Goal: Obtain resource: Download file/media

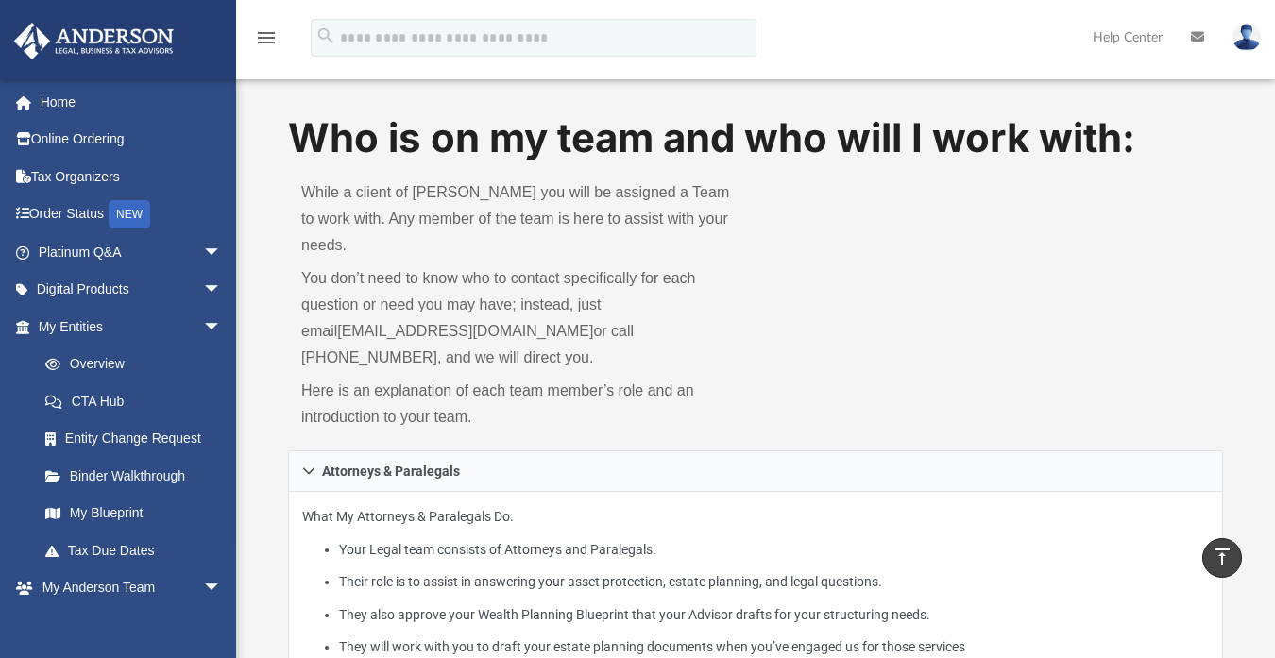
scroll to position [439, 0]
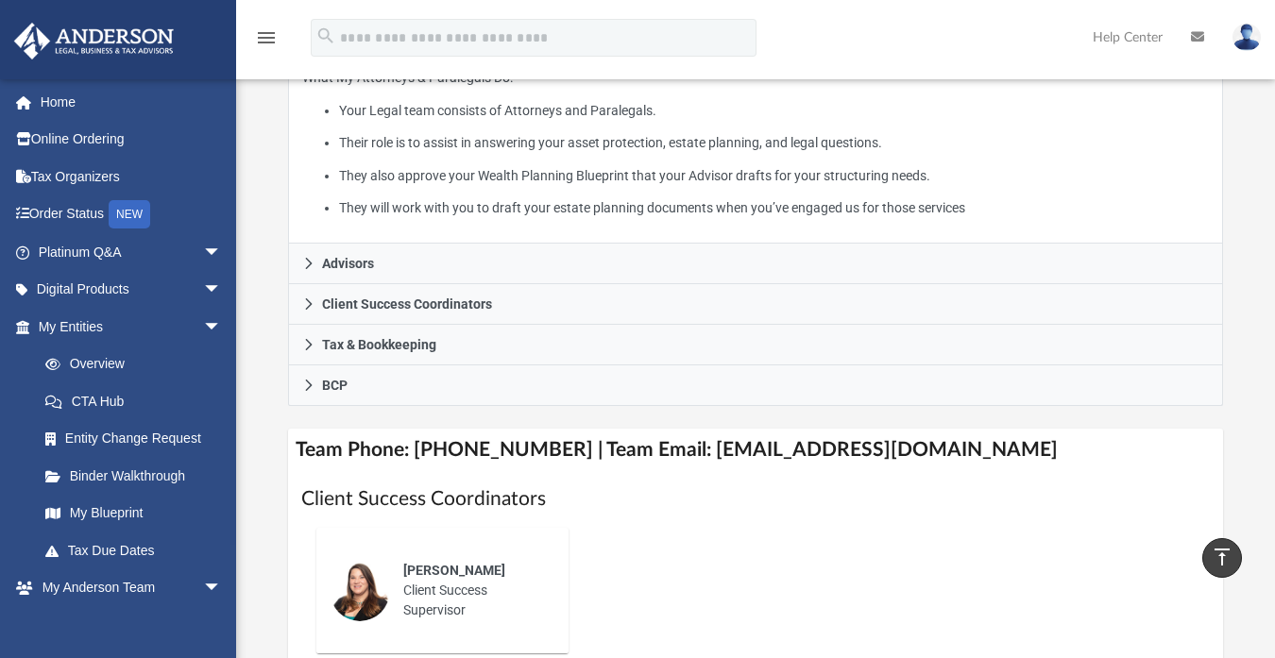
click at [99, 367] on link "Overview" at bounding box center [138, 365] width 224 height 38
click at [108, 360] on link "Overview" at bounding box center [138, 365] width 224 height 38
click at [116, 481] on link "Binder Walkthrough" at bounding box center [138, 476] width 224 height 38
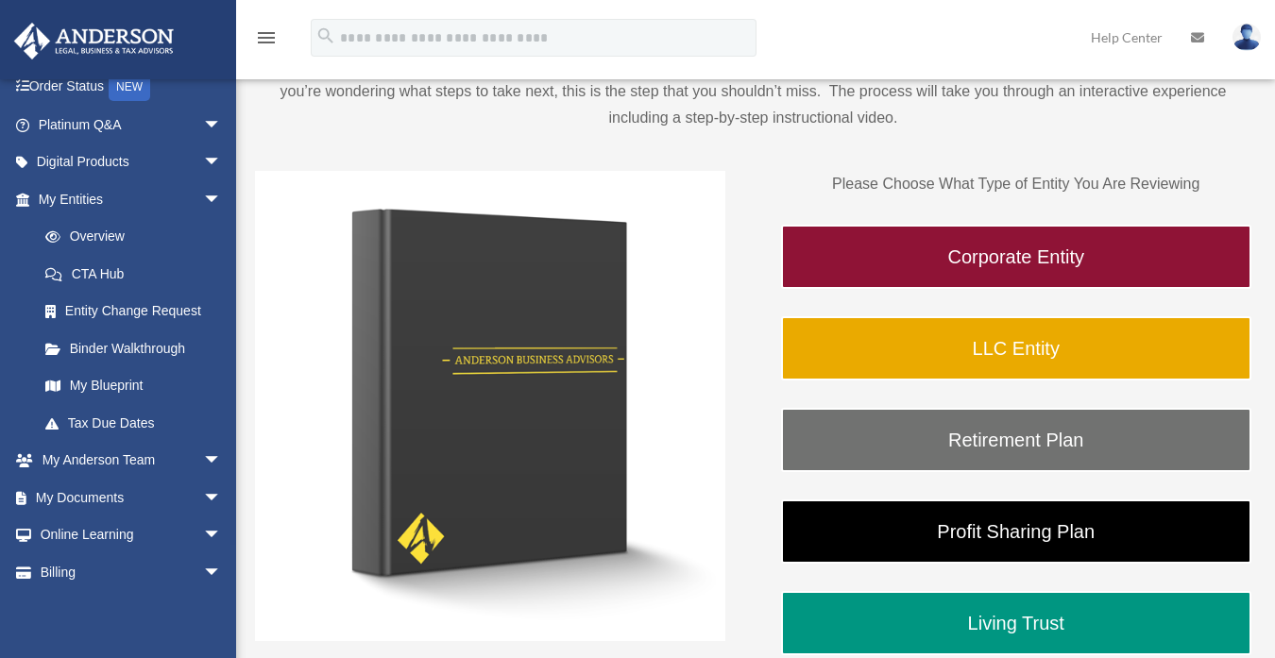
scroll to position [164, 0]
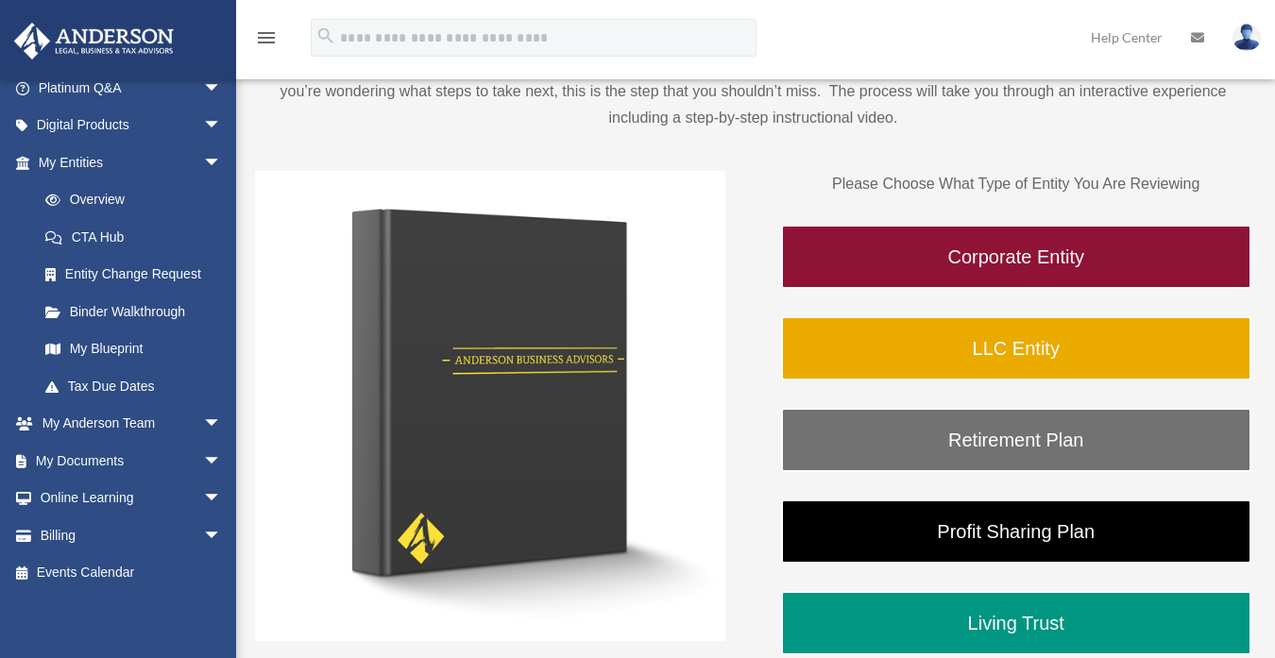
click at [142, 452] on link "My Documents arrow_drop_down" at bounding box center [131, 461] width 237 height 38
click at [203, 456] on span "arrow_drop_down" at bounding box center [222, 461] width 38 height 39
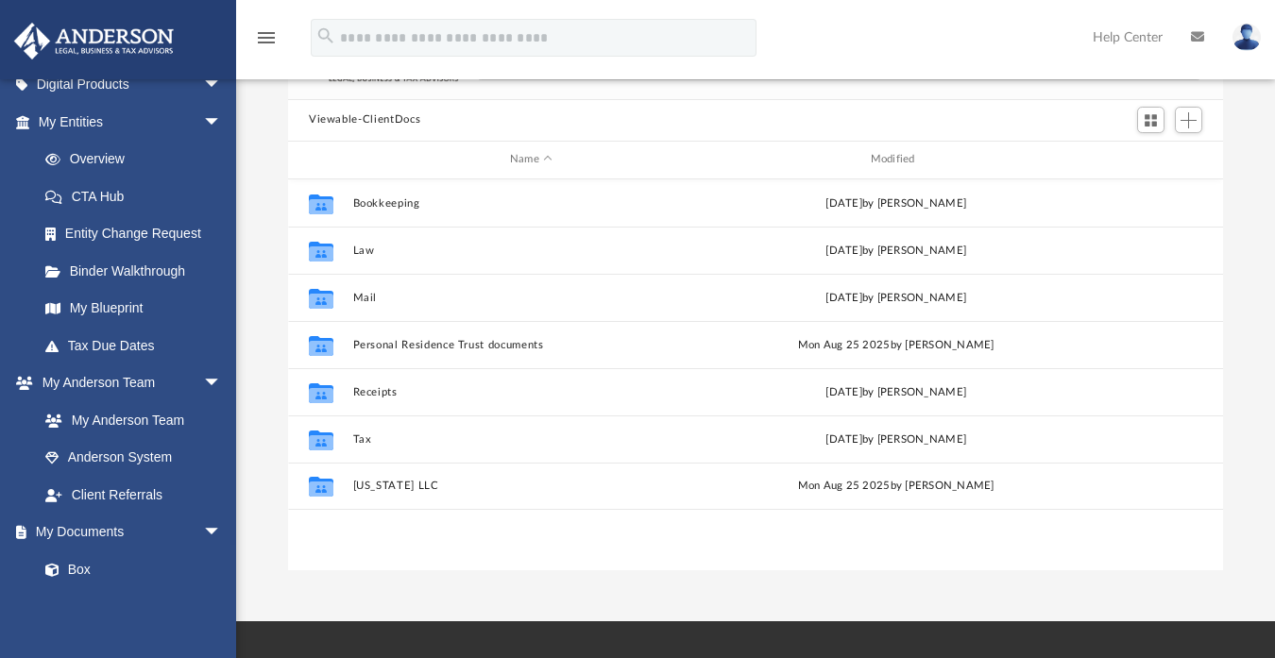
scroll to position [143, 0]
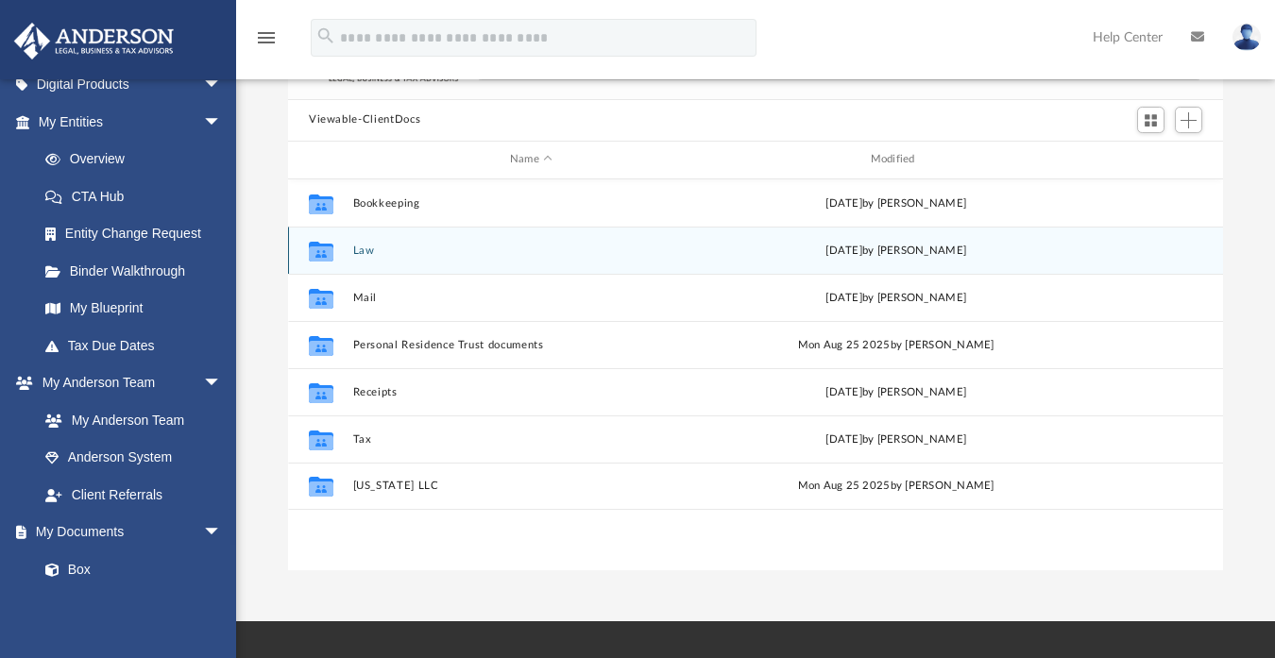
click at [364, 243] on div "Collaborated Folder Law [DATE] by [PERSON_NAME]" at bounding box center [755, 250] width 935 height 47
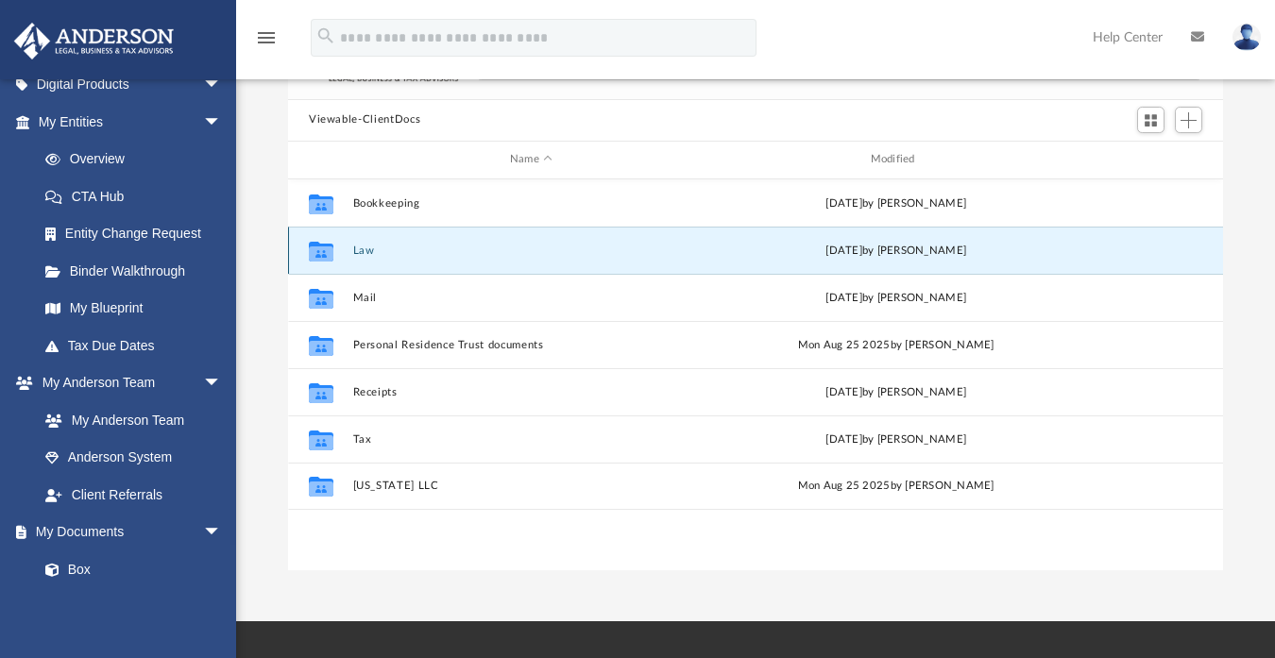
click at [322, 247] on icon "grid" at bounding box center [321, 252] width 25 height 15
click at [370, 248] on button "Law" at bounding box center [531, 250] width 357 height 12
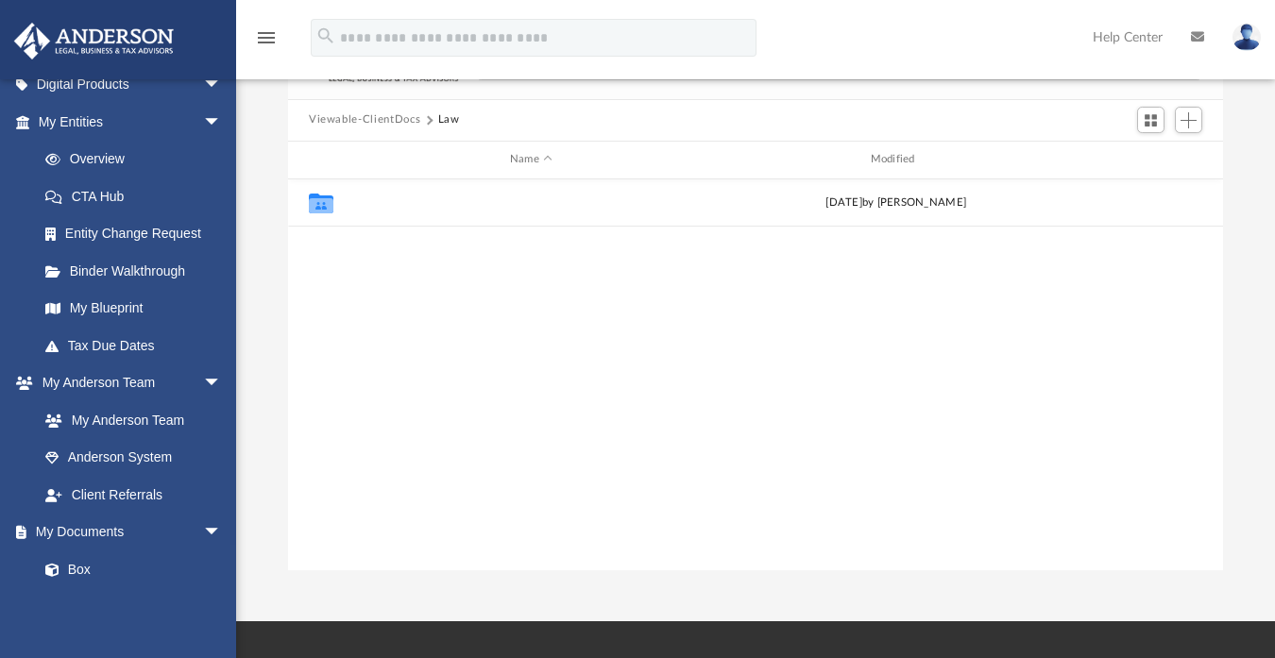
click at [375, 202] on button "Mintvest, LLC" at bounding box center [531, 202] width 357 height 12
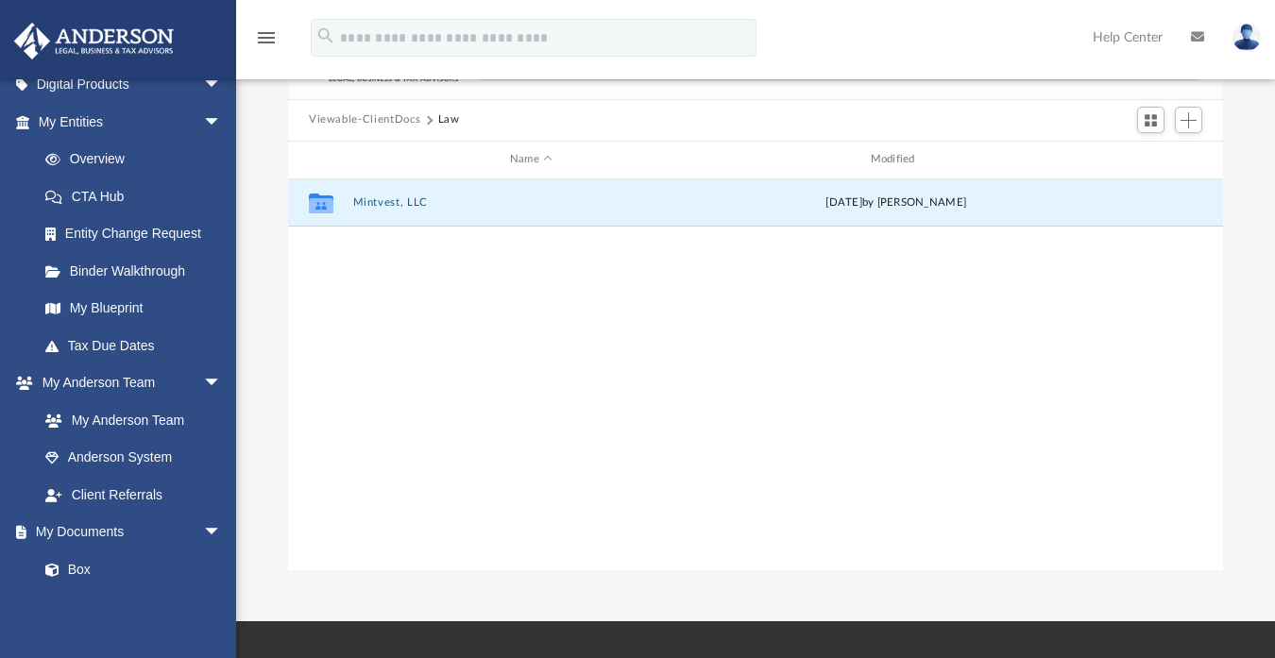
click at [375, 202] on button "Mintvest, LLC" at bounding box center [531, 202] width 357 height 12
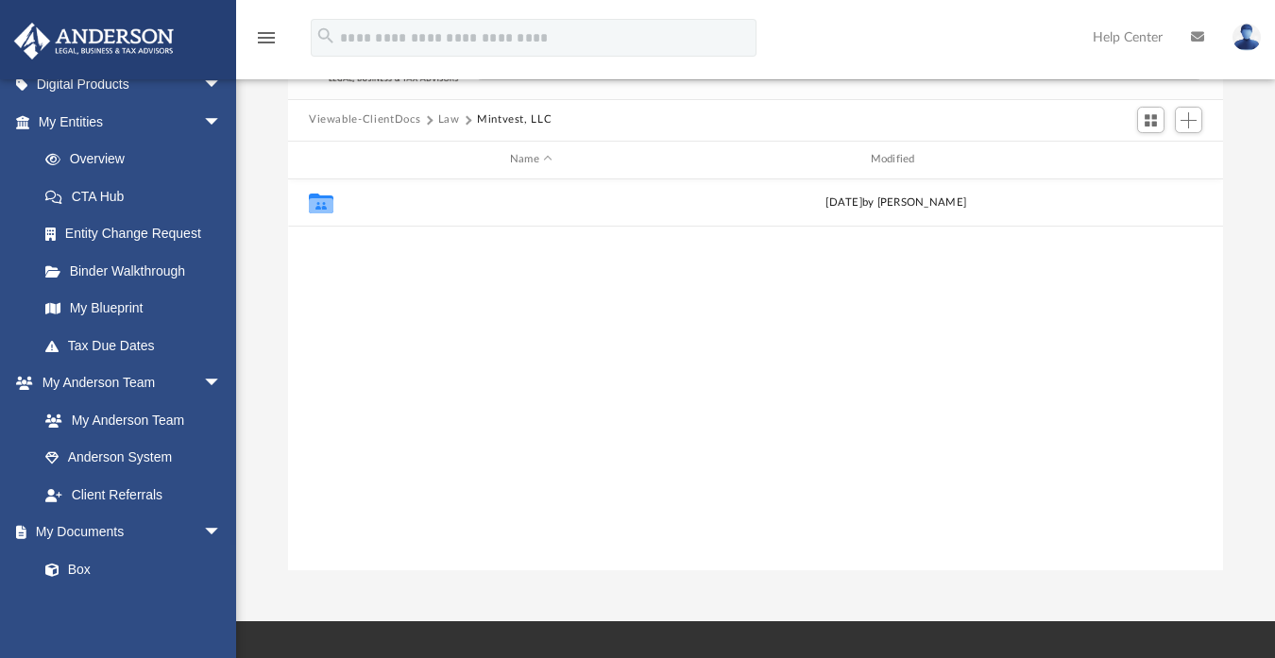
click at [375, 202] on button "Initial Docs" at bounding box center [531, 202] width 357 height 12
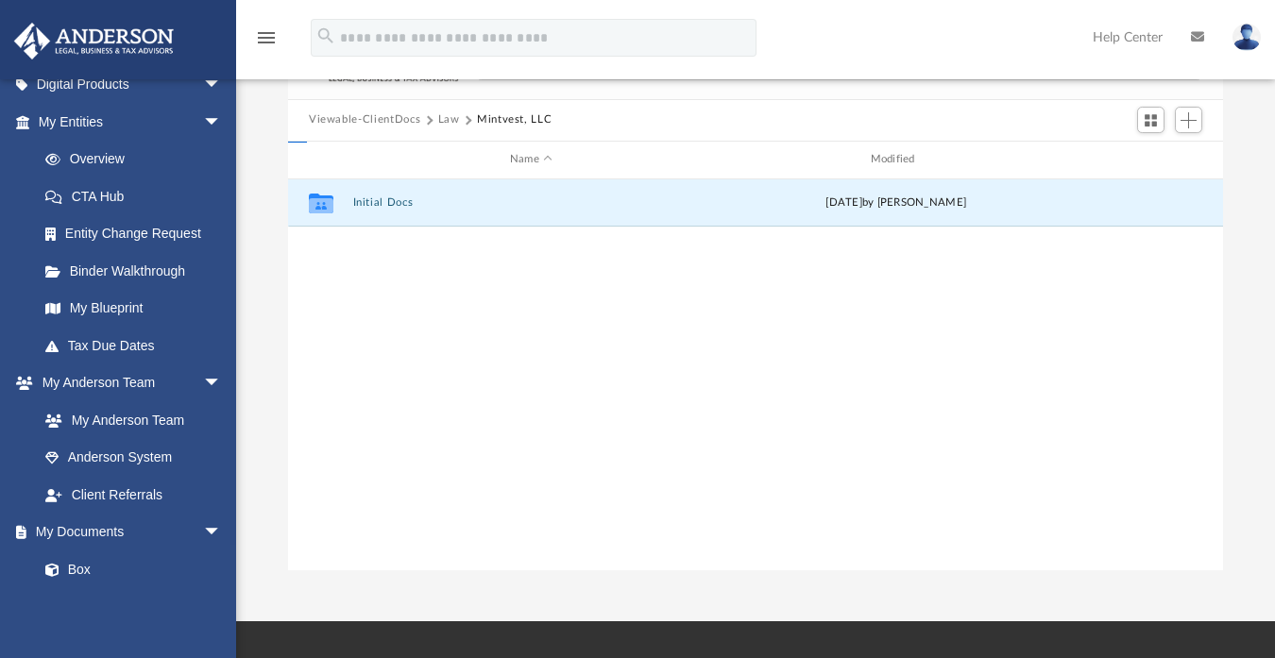
click at [375, 202] on button "Initial Docs" at bounding box center [531, 202] width 357 height 12
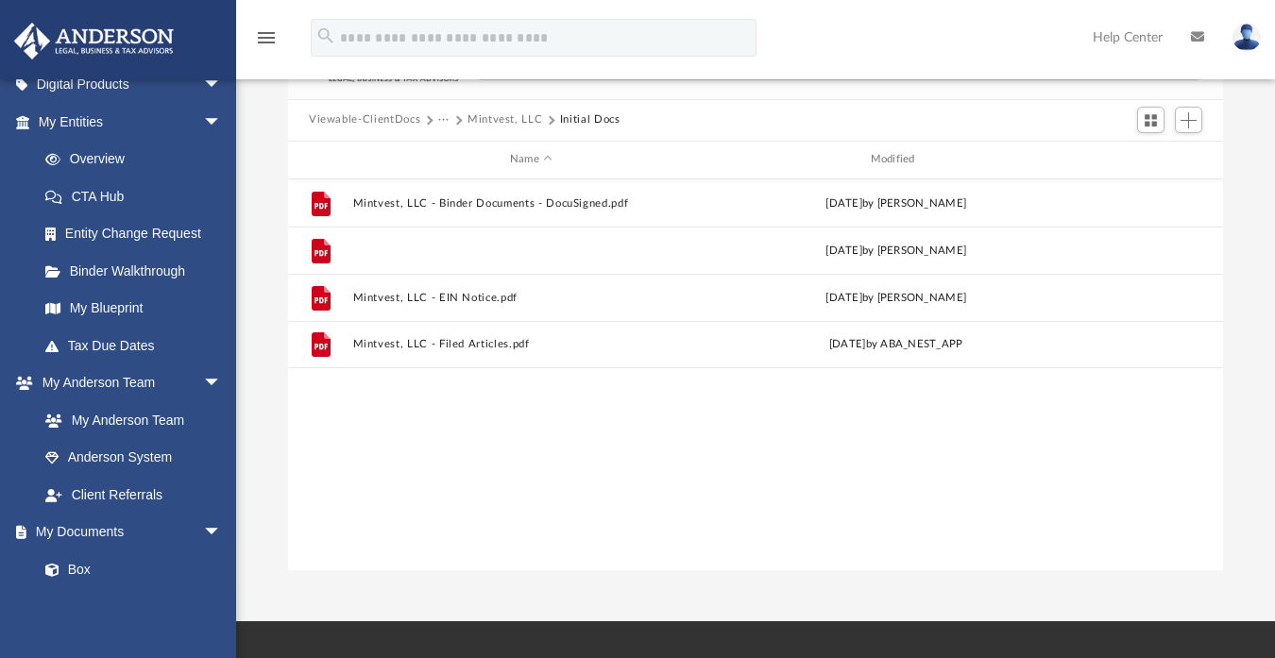
click at [447, 246] on button "Mintvest, LLC - Binder Documents.pdf" at bounding box center [531, 250] width 357 height 12
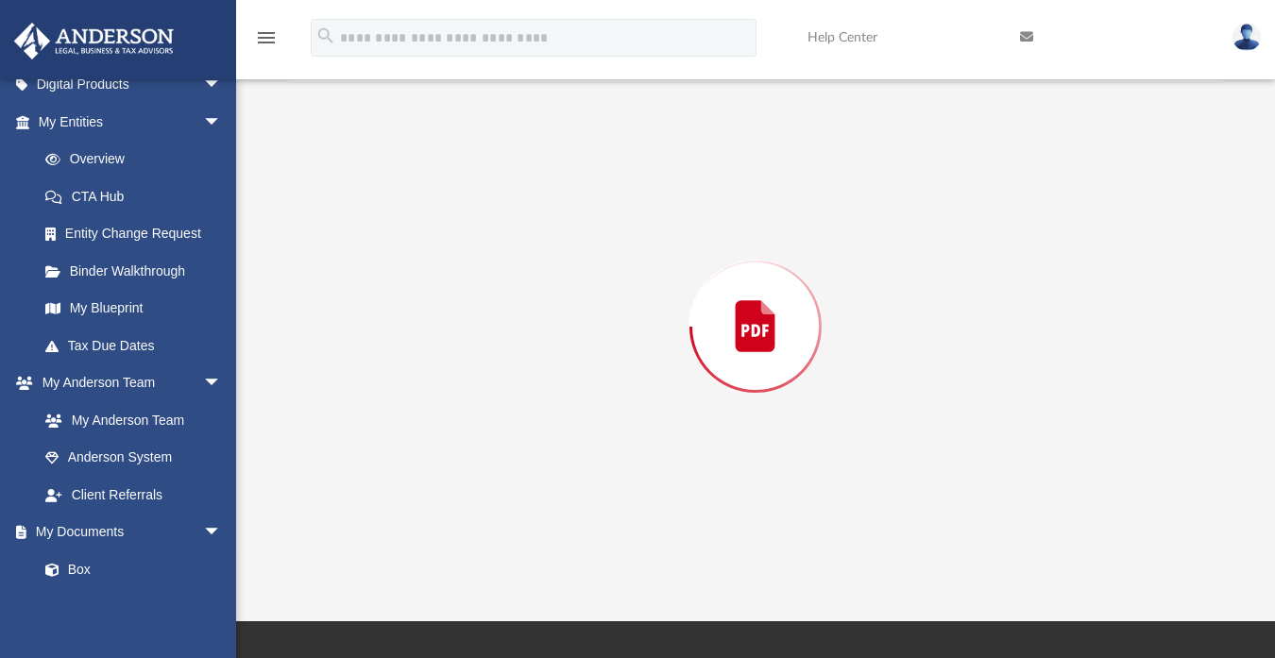
click at [447, 246] on div "Preview" at bounding box center [755, 326] width 935 height 487
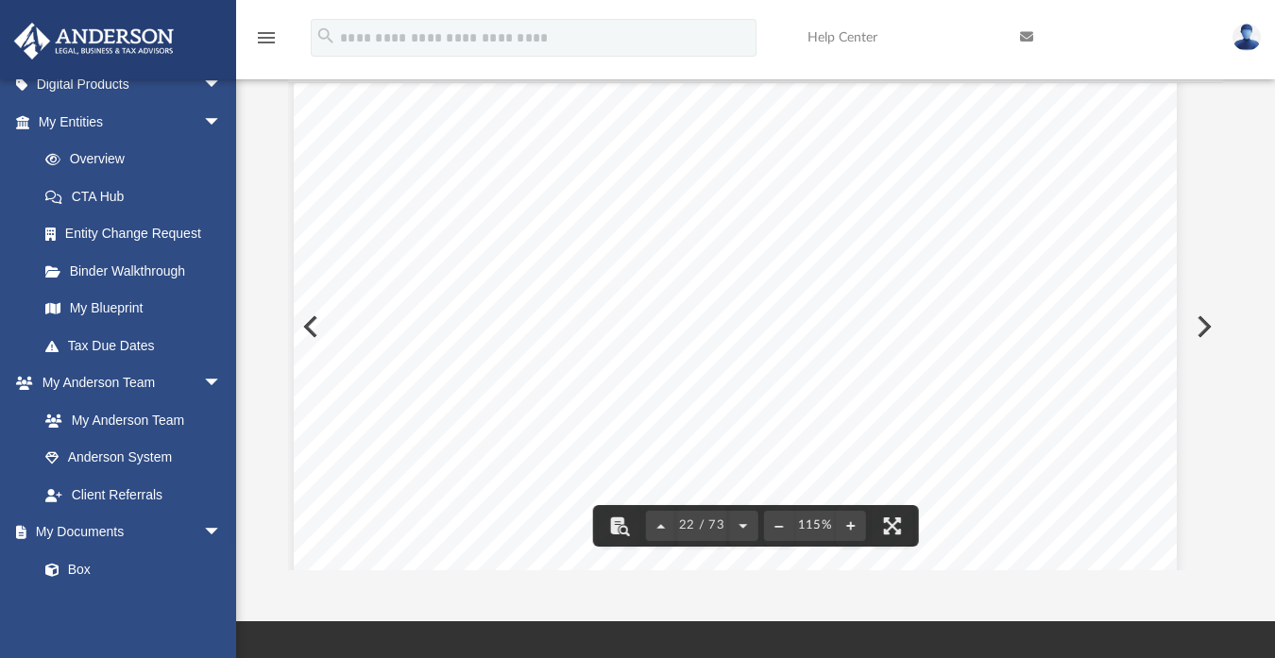
scroll to position [24779, 21]
click at [781, 531] on button "File preview" at bounding box center [778, 526] width 30 height 42
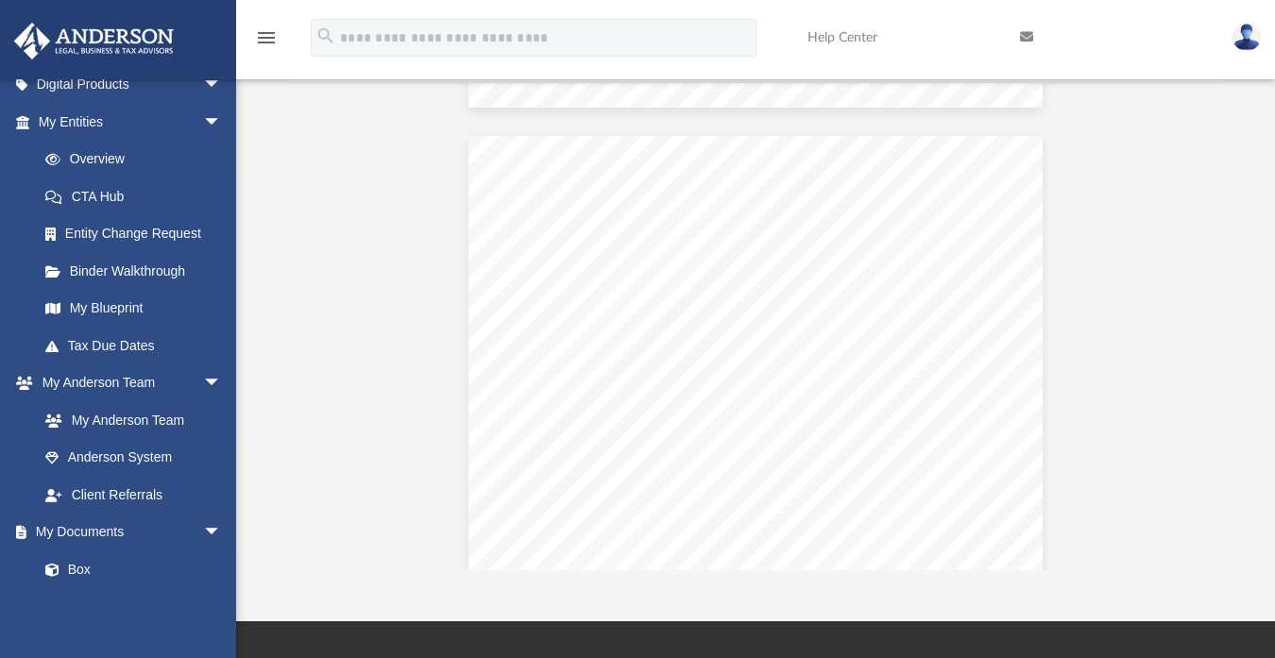
scroll to position [0, 0]
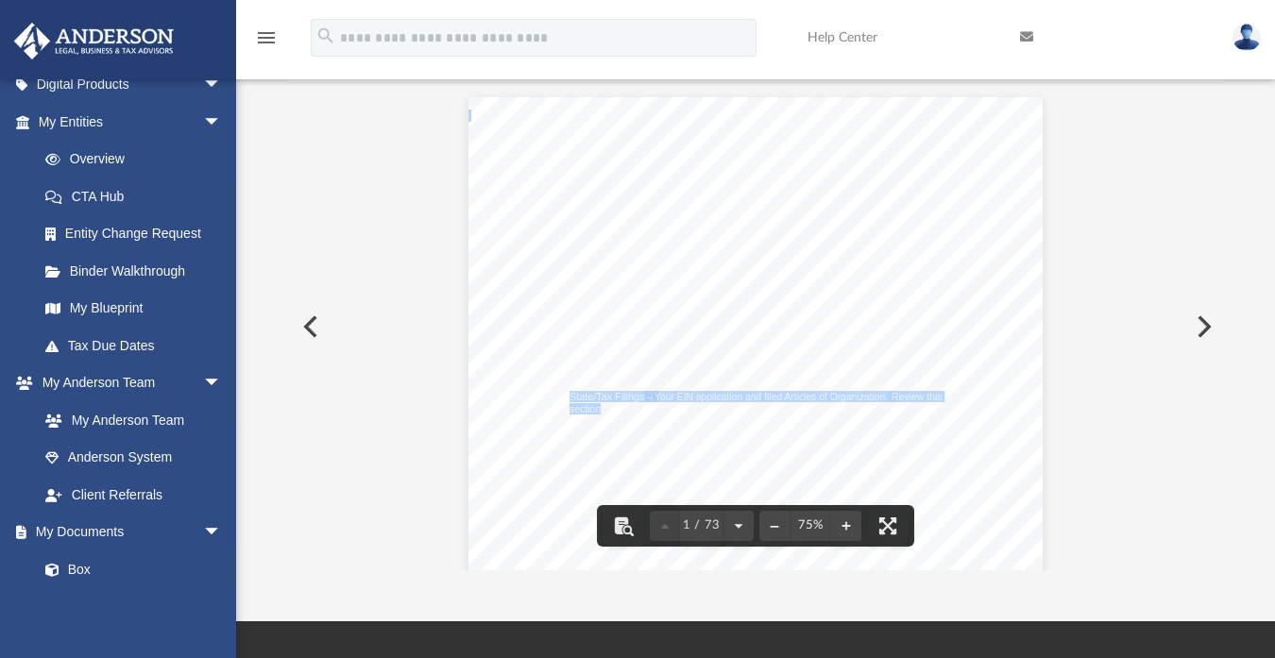
drag, startPoint x: 565, startPoint y: 397, endPoint x: 594, endPoint y: 409, distance: 31.4
click at [468, 97] on span "State/Tax Filings – Your EIN application and filed Articles of Organization. Re…" at bounding box center [468, 97] width 0 height 0
click at [311, 327] on button "Preview" at bounding box center [309, 326] width 42 height 53
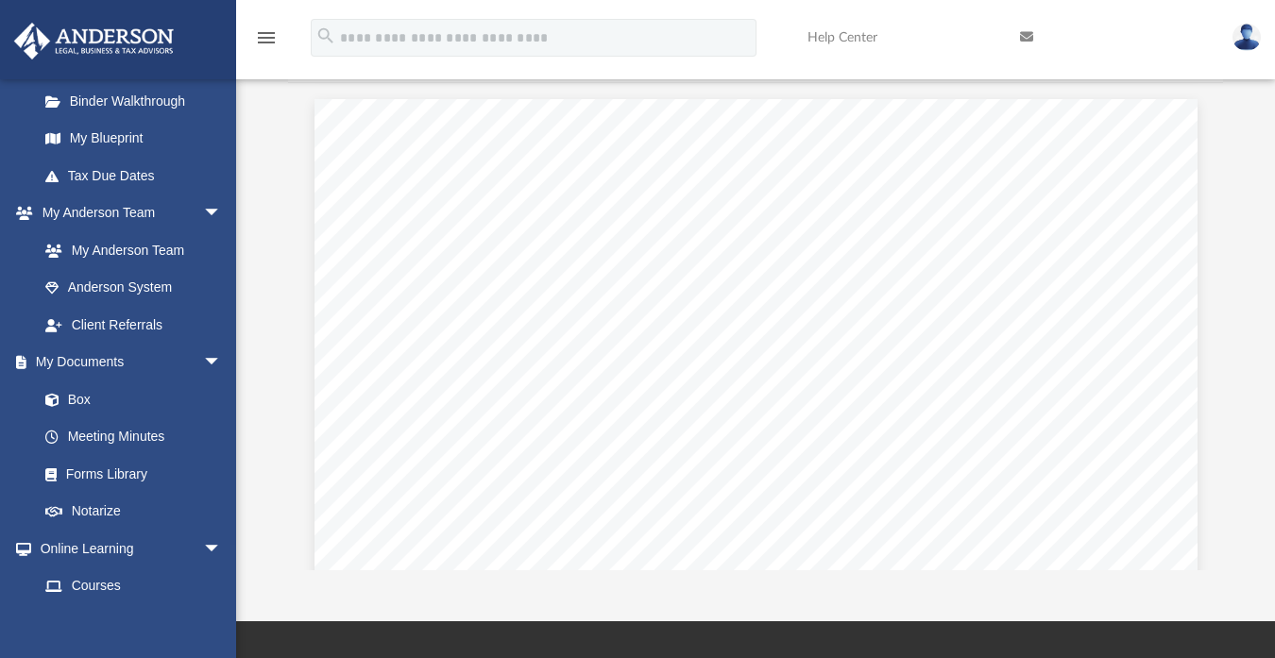
scroll to position [391, 0]
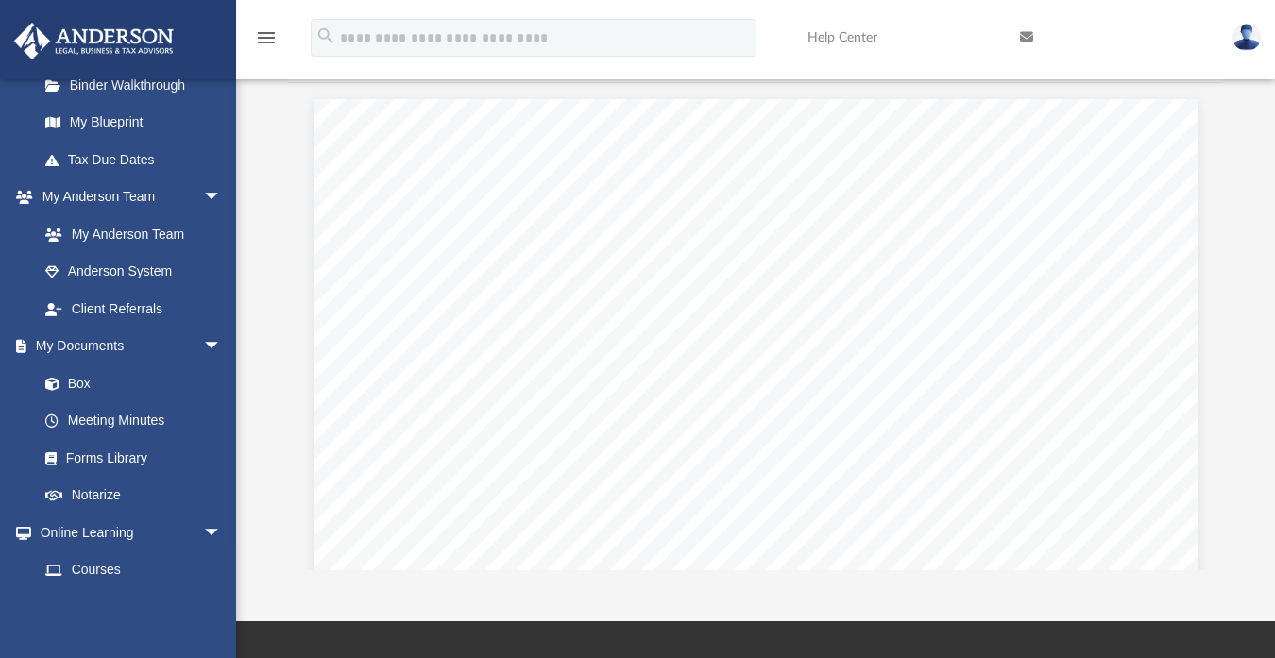
click at [76, 384] on link "Box" at bounding box center [128, 383] width 205 height 38
click at [76, 383] on link "Box" at bounding box center [128, 383] width 205 height 38
click at [272, 33] on icon "menu" at bounding box center [266, 37] width 23 height 23
click at [266, 38] on icon "menu" at bounding box center [266, 37] width 23 height 23
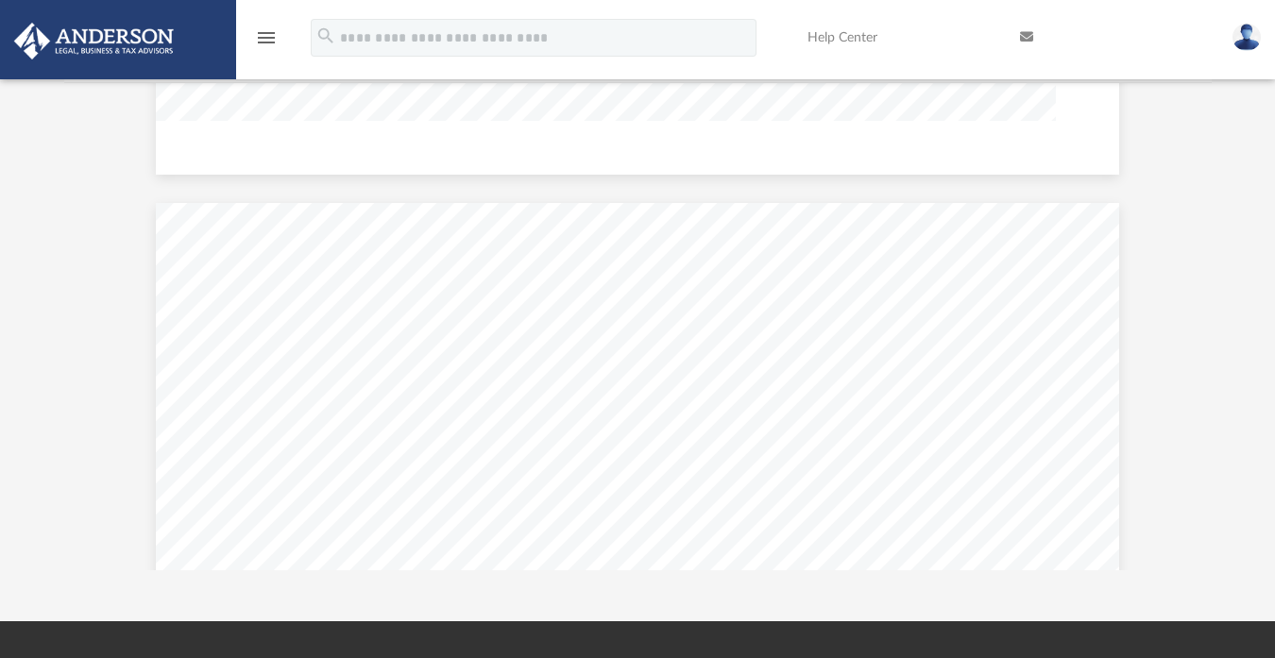
scroll to position [1275, 17]
click at [266, 38] on icon "menu" at bounding box center [266, 37] width 23 height 23
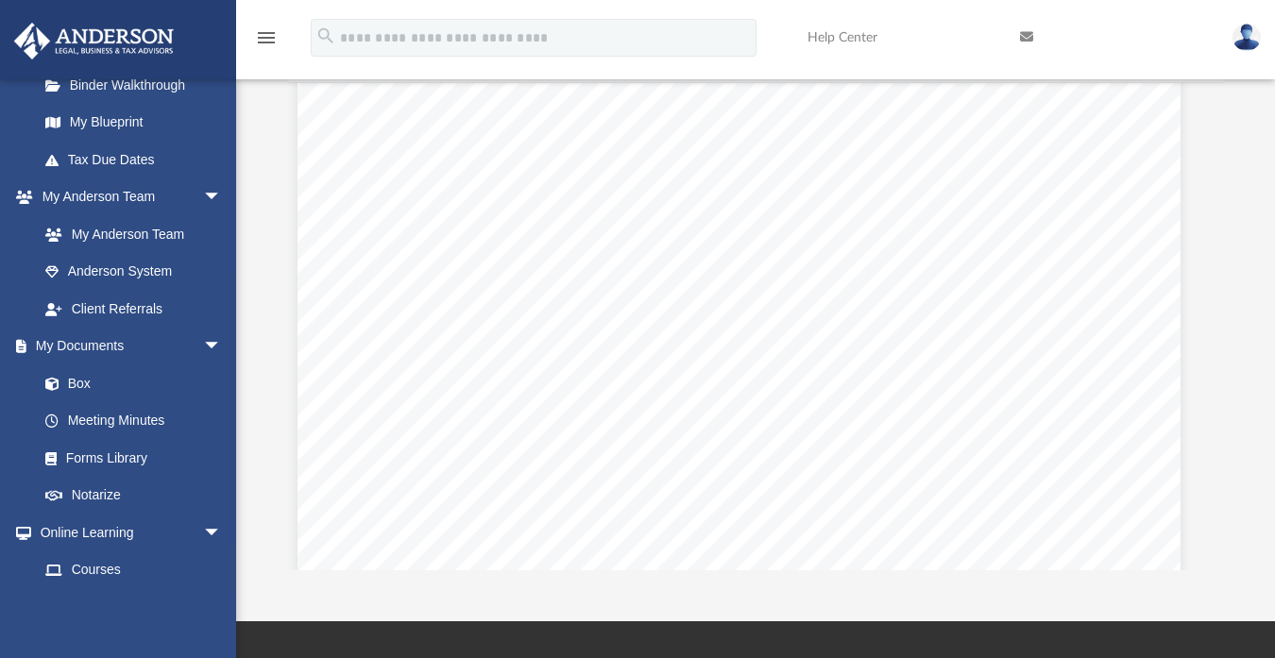
scroll to position [1171, 11]
click at [80, 381] on link "Box" at bounding box center [128, 383] width 205 height 38
click at [81, 381] on link "Box" at bounding box center [128, 383] width 205 height 38
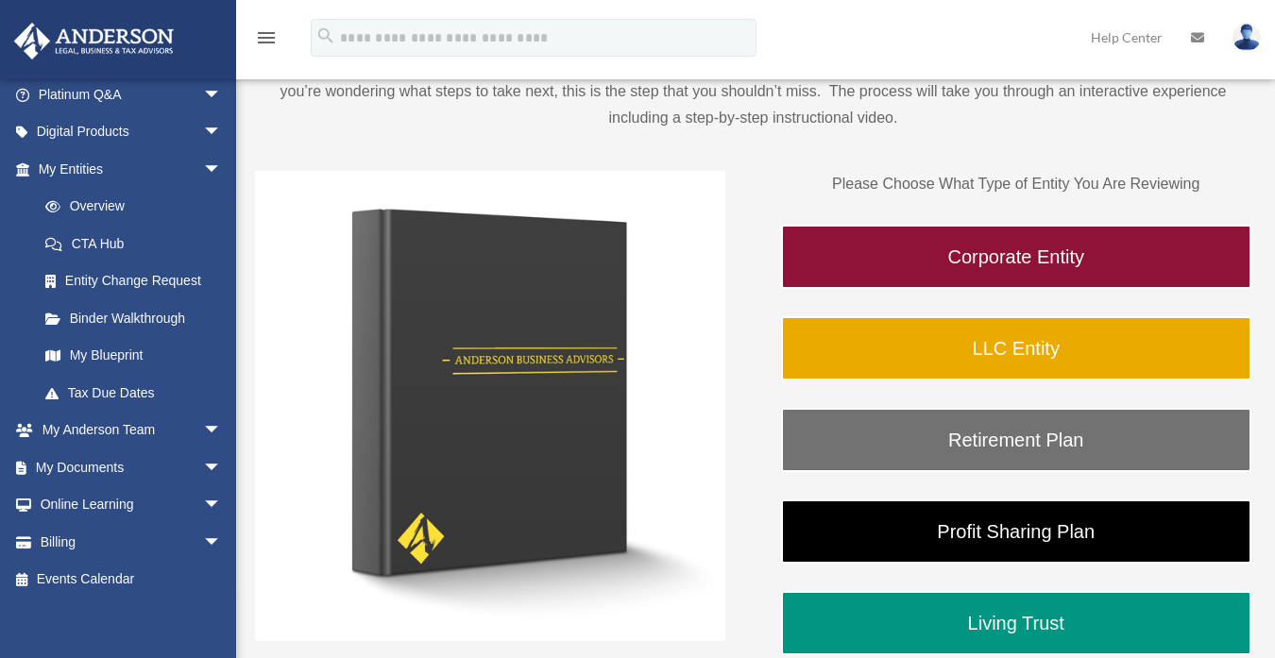
scroll to position [164, 0]
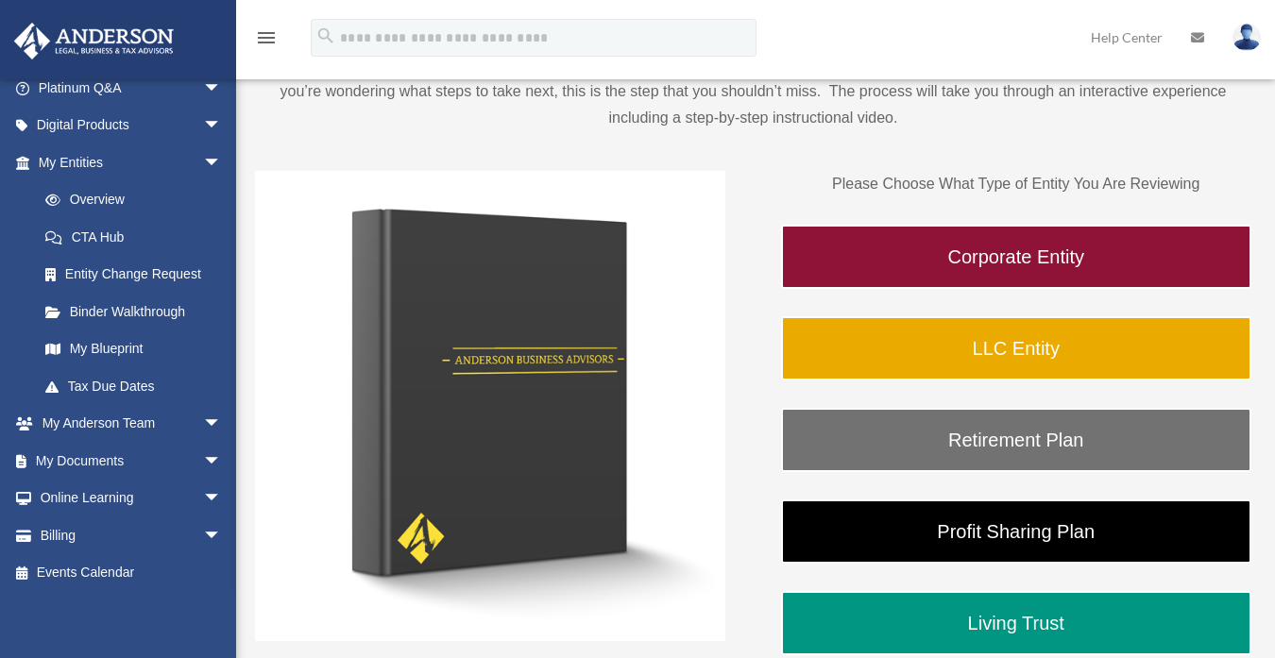
click at [203, 454] on span "arrow_drop_down" at bounding box center [222, 461] width 38 height 39
click at [119, 495] on link "Box" at bounding box center [138, 499] width 224 height 38
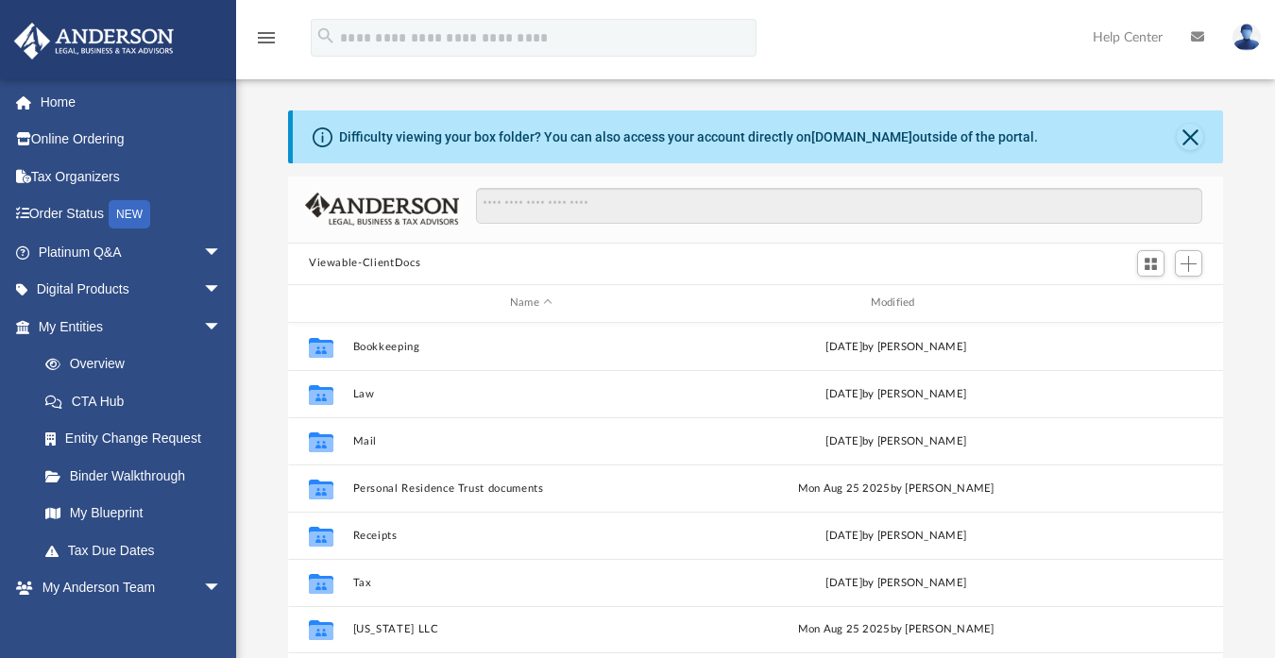
scroll to position [414, 920]
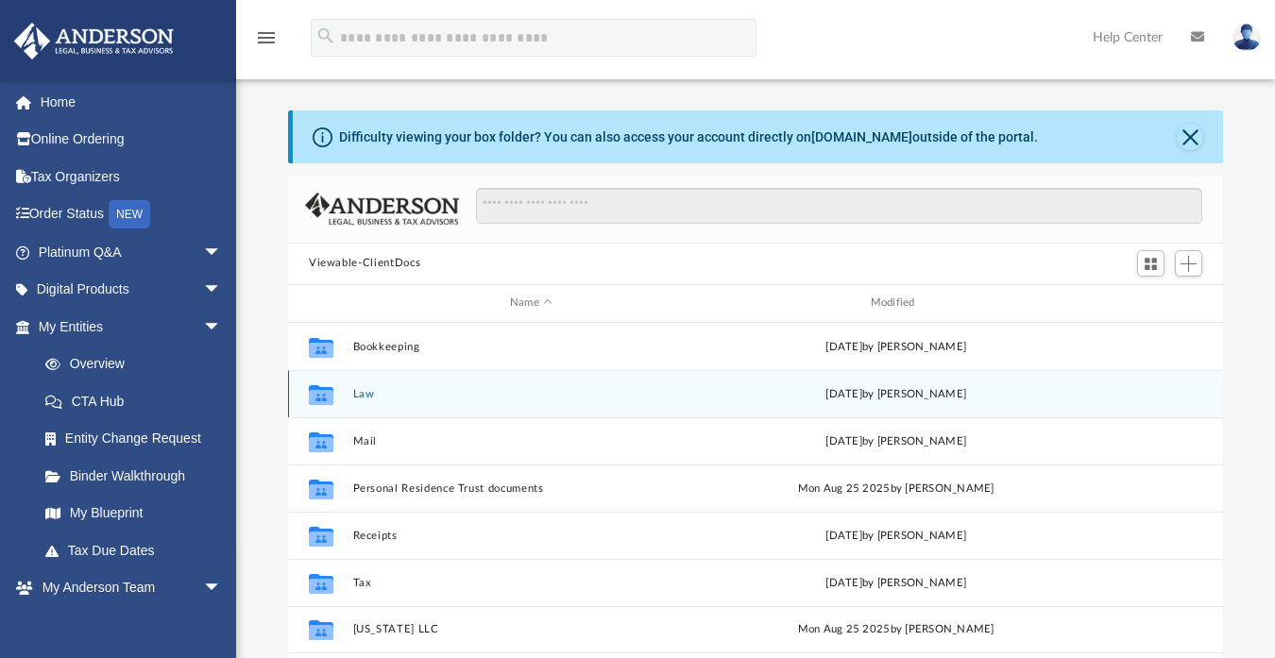
click at [376, 399] on div "Collaborated Folder Law [DATE] by [PERSON_NAME]" at bounding box center [755, 393] width 935 height 47
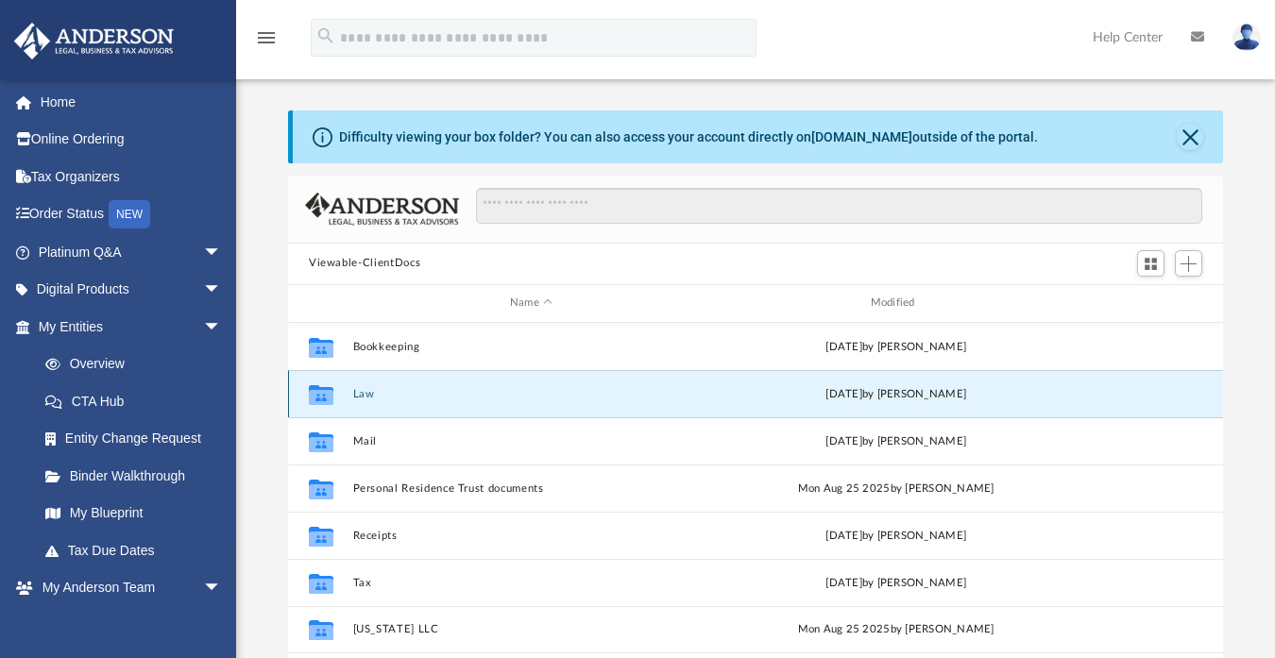
click at [315, 393] on icon "grid" at bounding box center [321, 396] width 25 height 15
click at [363, 390] on button "Law" at bounding box center [531, 393] width 357 height 12
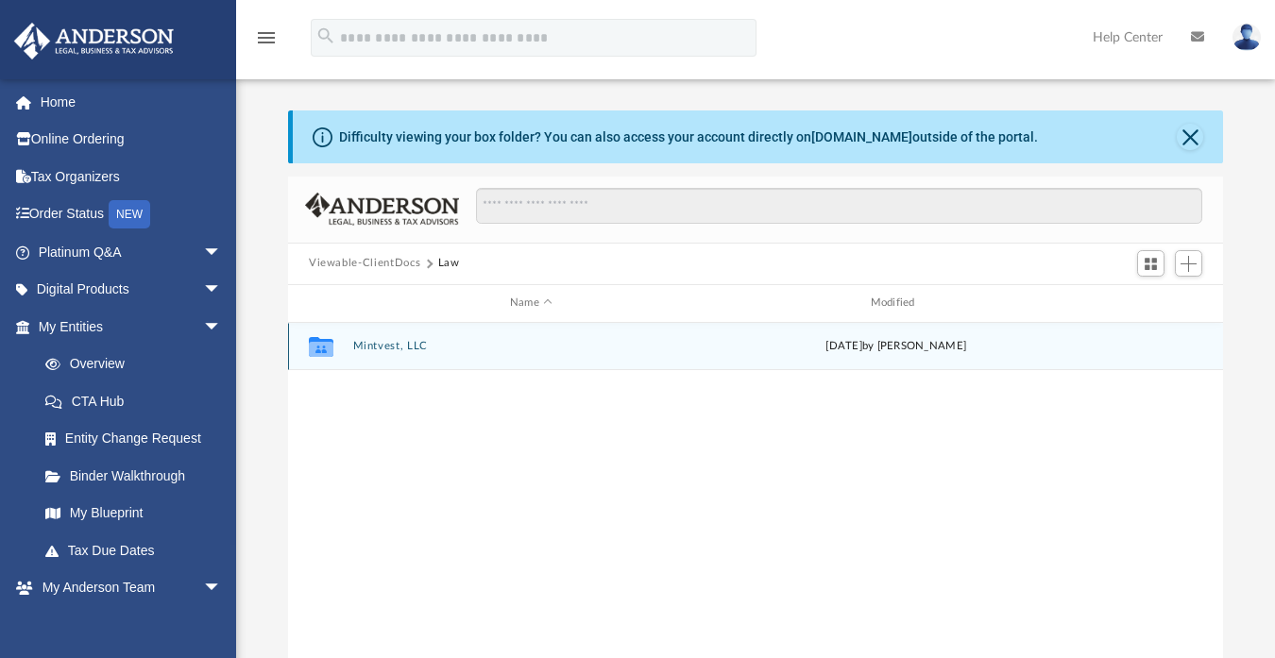
click at [369, 356] on div "Collaborated Folder Mintvest, LLC [DATE] by [PERSON_NAME]" at bounding box center [755, 346] width 935 height 47
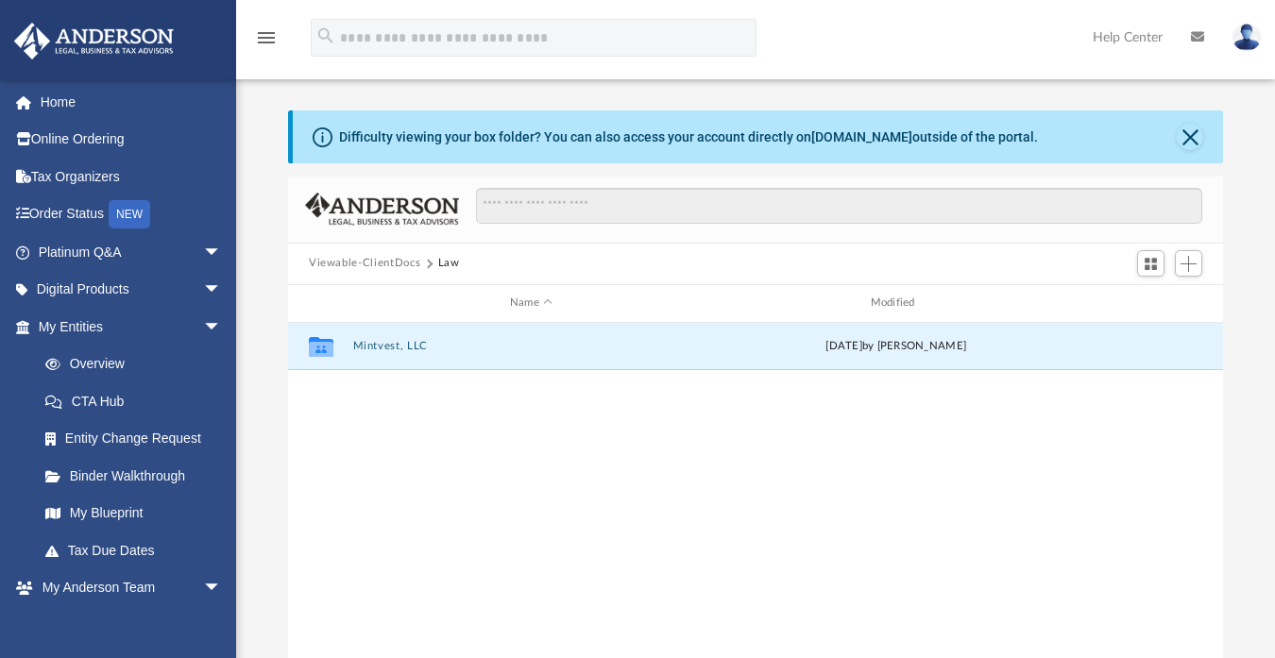
click at [372, 345] on button "Mintvest, LLC" at bounding box center [531, 346] width 357 height 12
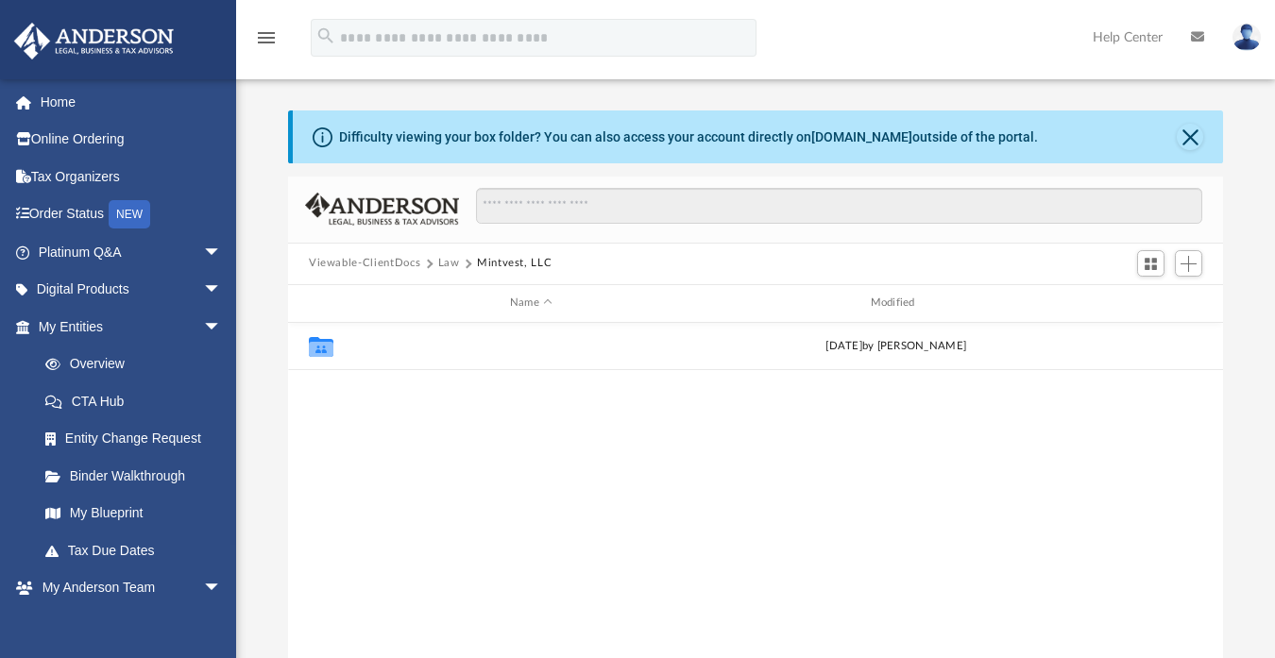
click at [372, 345] on button "Initial Docs" at bounding box center [531, 346] width 357 height 12
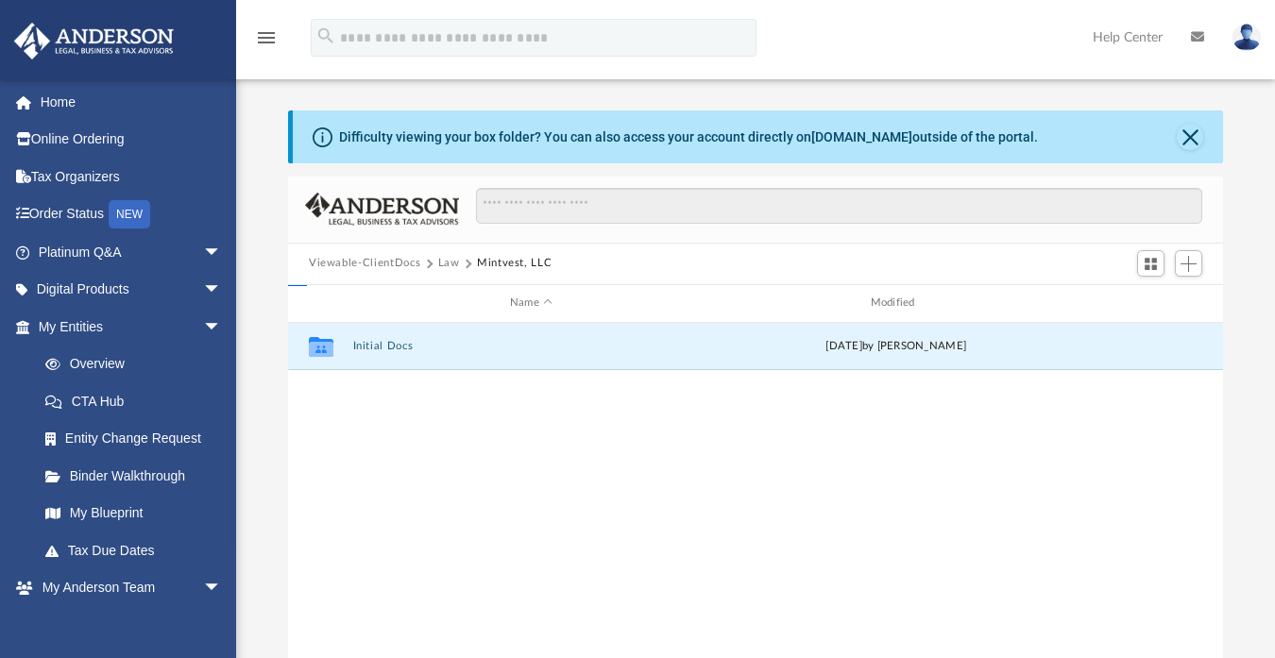
click at [372, 345] on button "Initial Docs" at bounding box center [531, 346] width 357 height 12
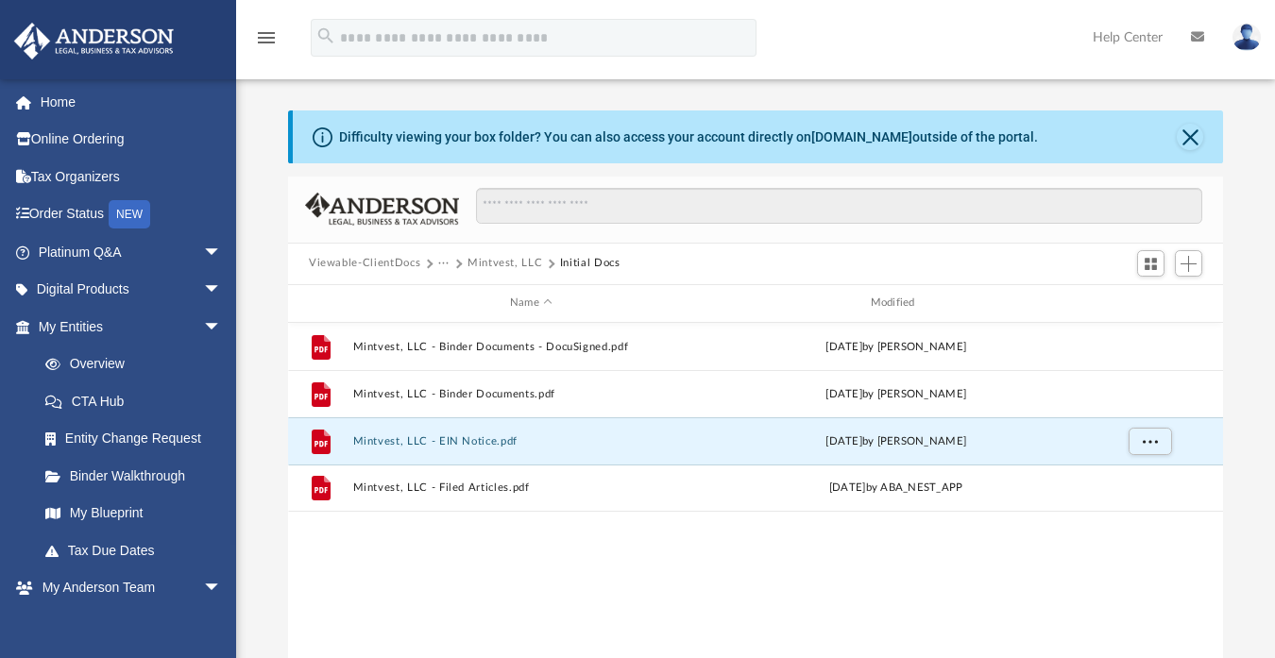
click at [389, 438] on button "Mintvest, LLC - EIN Notice.pdf" at bounding box center [531, 440] width 357 height 12
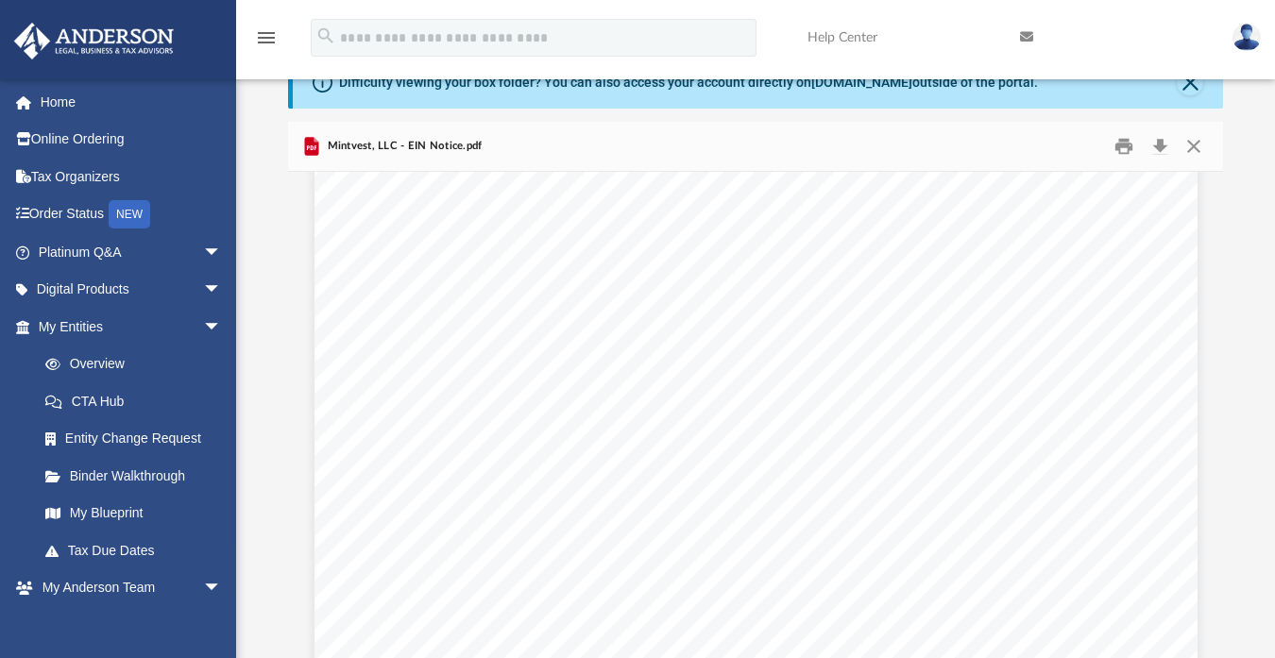
scroll to position [5295, 0]
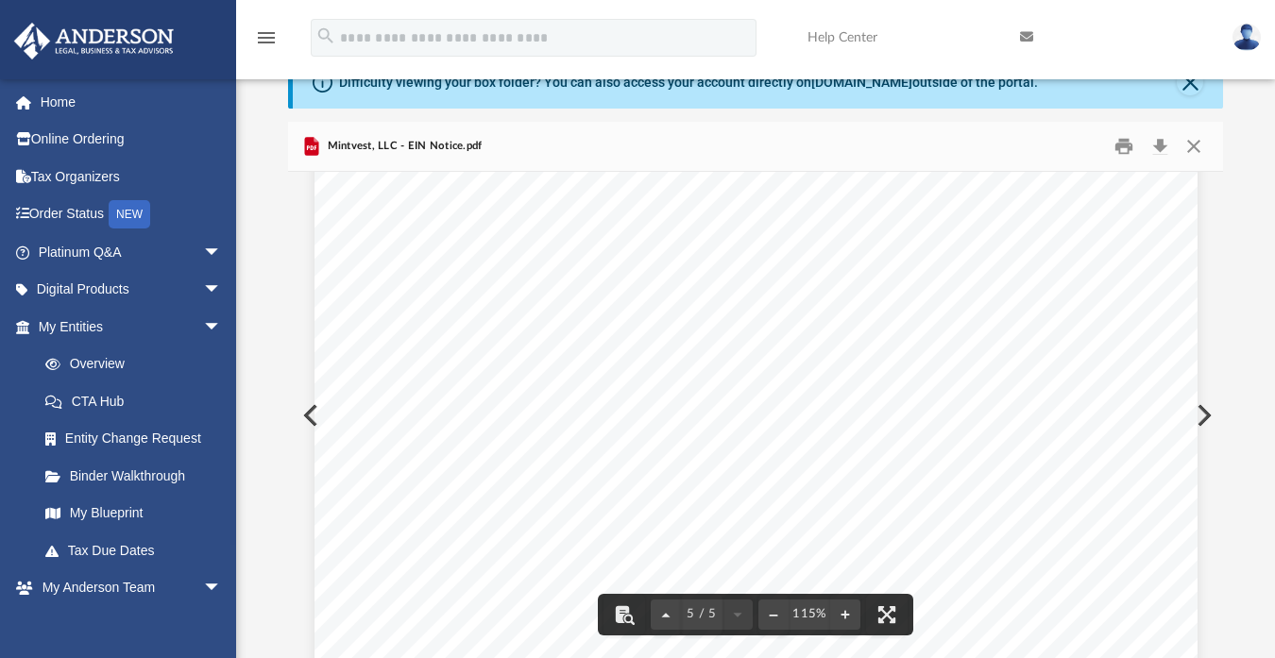
click at [259, 256] on div "Difficulty viewing your box folder? You can also access your account directly o…" at bounding box center [755, 357] width 1038 height 603
click at [1195, 148] on button "Close" at bounding box center [1193, 145] width 34 height 29
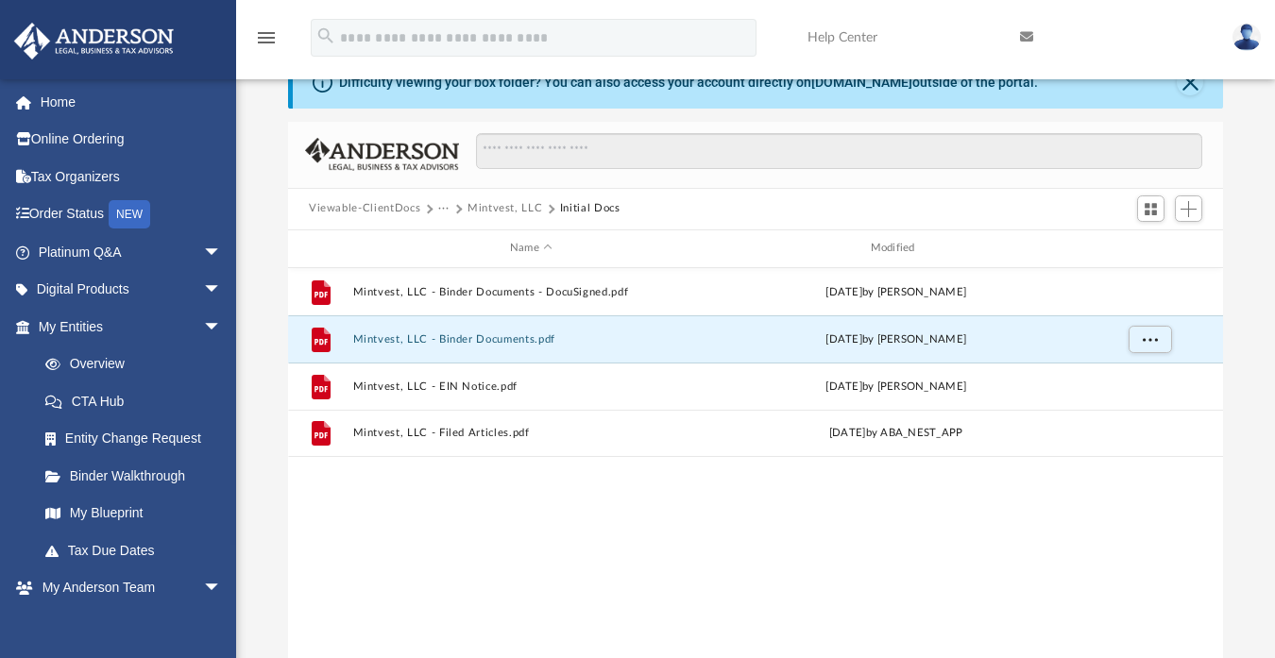
click at [494, 334] on button "Mintvest, LLC - Binder Documents.pdf" at bounding box center [531, 338] width 357 height 12
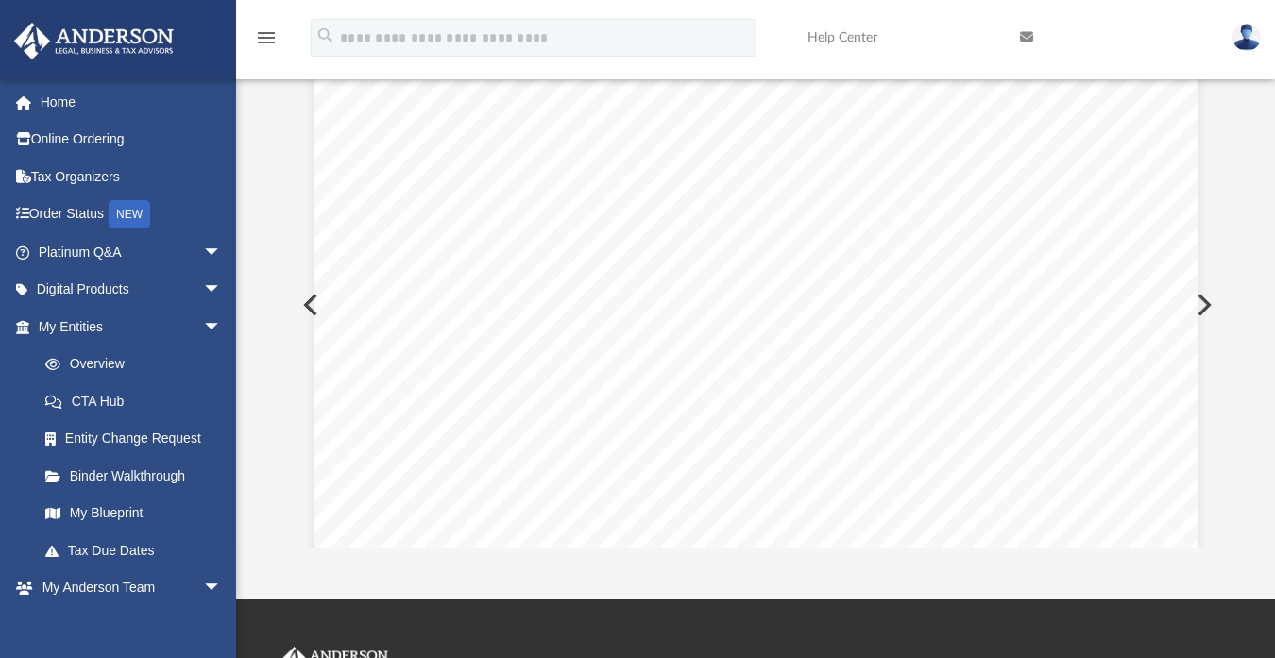
scroll to position [3866, 0]
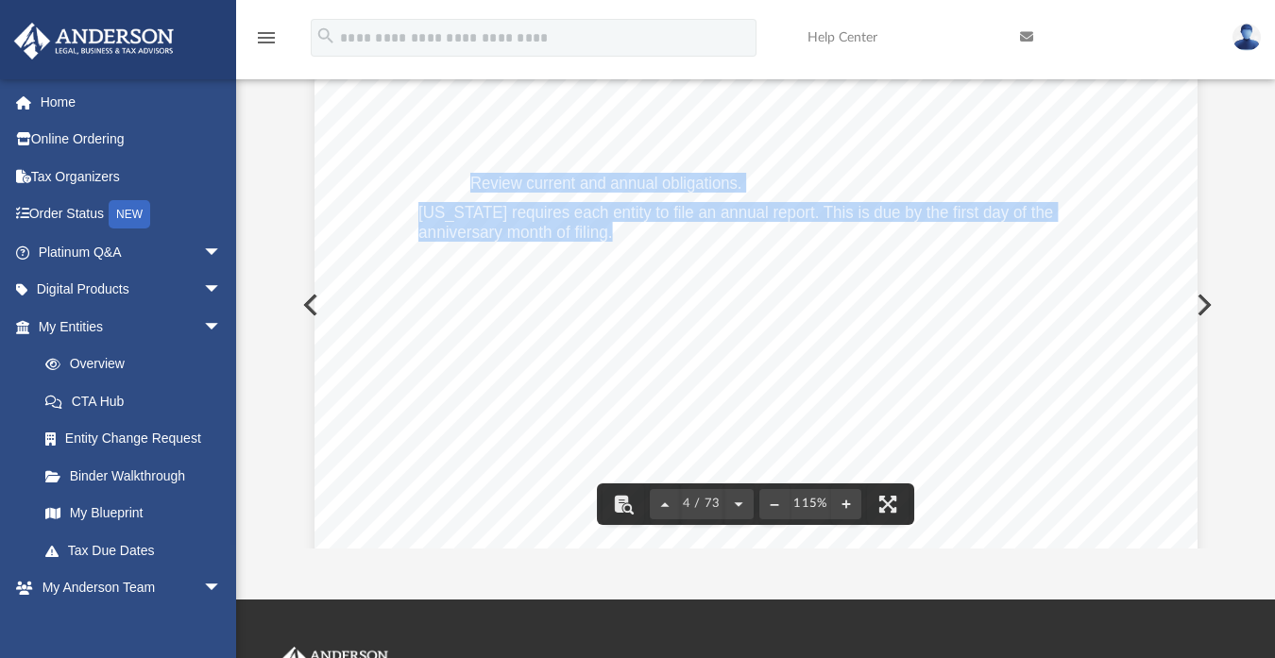
drag, startPoint x: 464, startPoint y: 184, endPoint x: 602, endPoint y: 233, distance: 147.2
click at [602, 233] on div "Common Banking Account Questions Who will be the signor on the account? For a m…" at bounding box center [755, 292] width 883 height 1142
click at [602, 233] on span "anniversary month of filing." at bounding box center [515, 232] width 194 height 17
drag, startPoint x: 602, startPoint y: 233, endPoint x: 412, endPoint y: 211, distance: 192.0
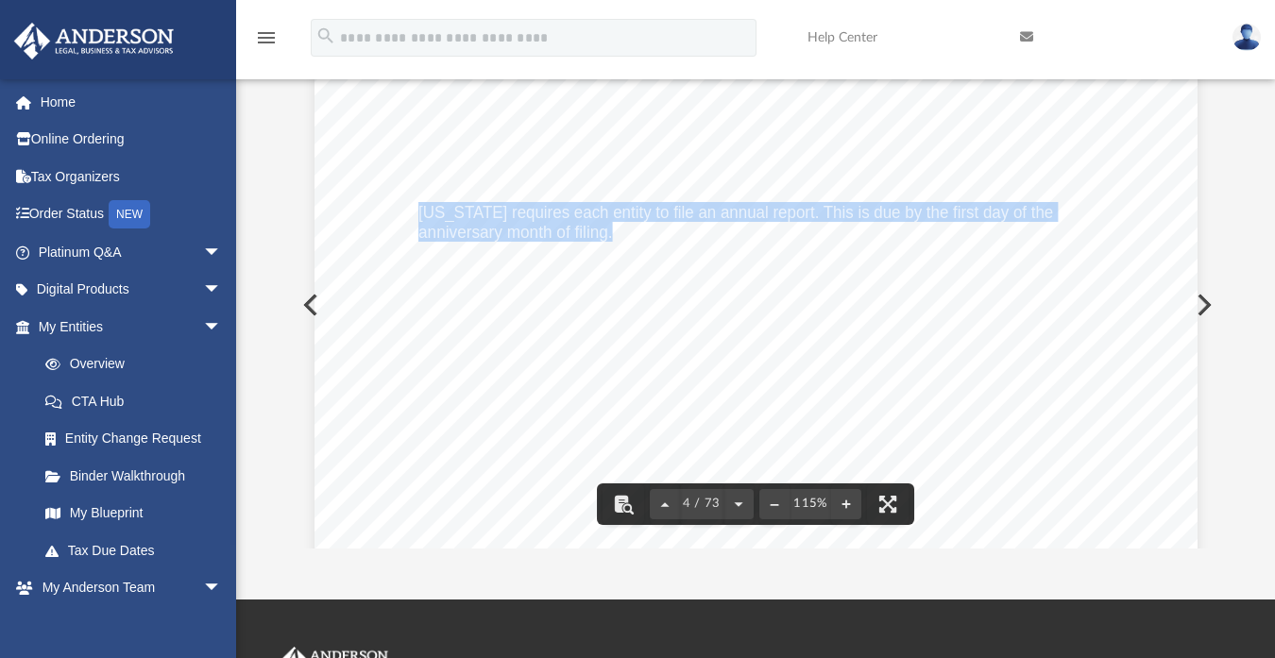
click at [693, 261] on div "Common Banking Account Questions Who will be the signor on the account? For a m…" at bounding box center [755, 292] width 883 height 1142
click at [692, 239] on div "Common Banking Account Questions Who will be the signor on the account? For a m…" at bounding box center [755, 292] width 883 height 1142
click at [686, 206] on span "Wyoming requires each entity to file an annual report. This is due by the first…" at bounding box center [735, 212] width 634 height 17
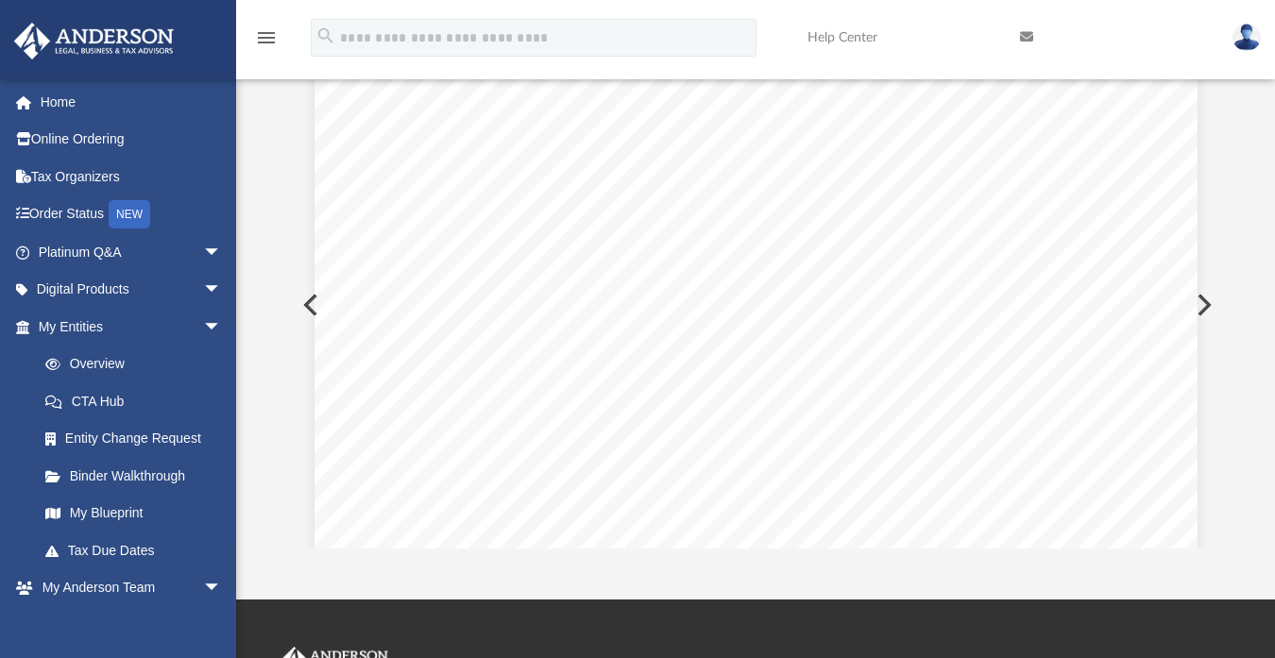
scroll to position [2955, 0]
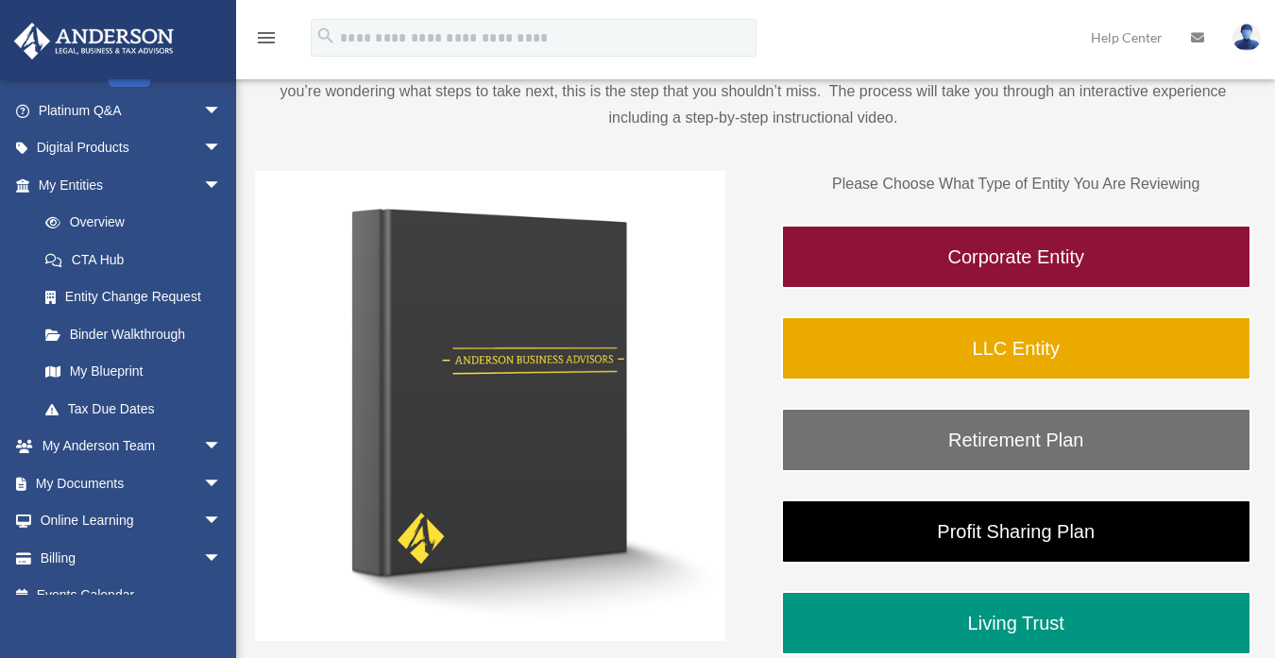
scroll to position [152, 0]
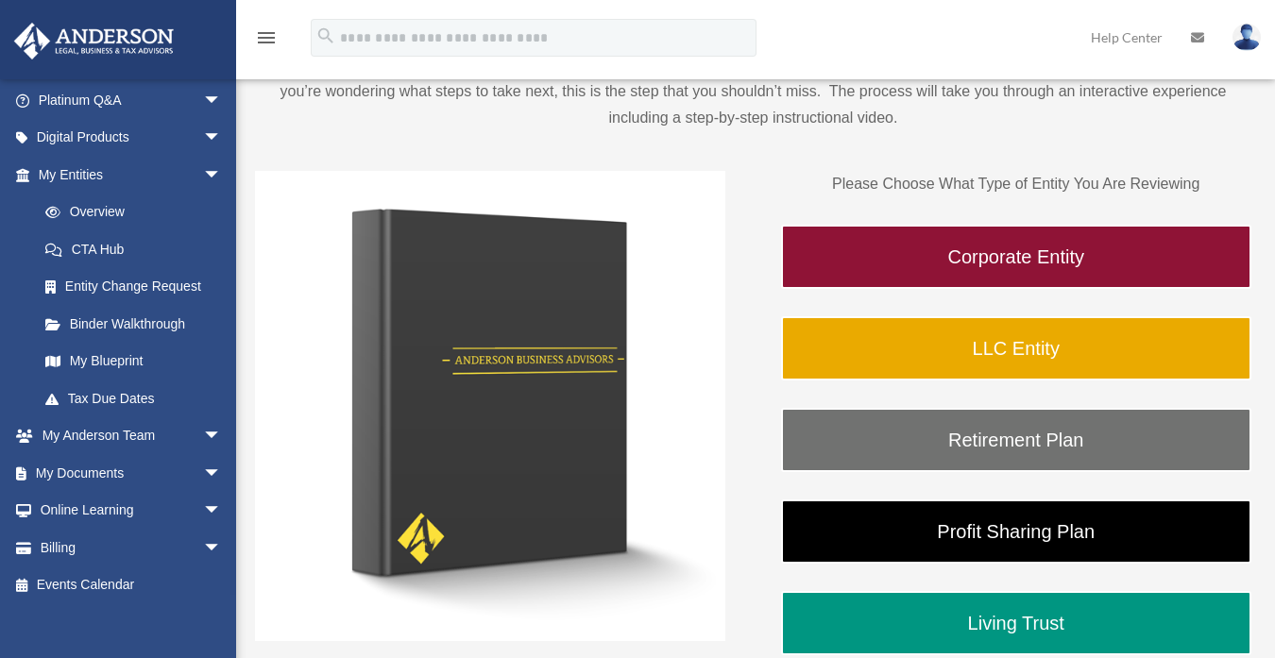
click at [109, 468] on link "My Documents arrow_drop_down" at bounding box center [131, 473] width 237 height 38
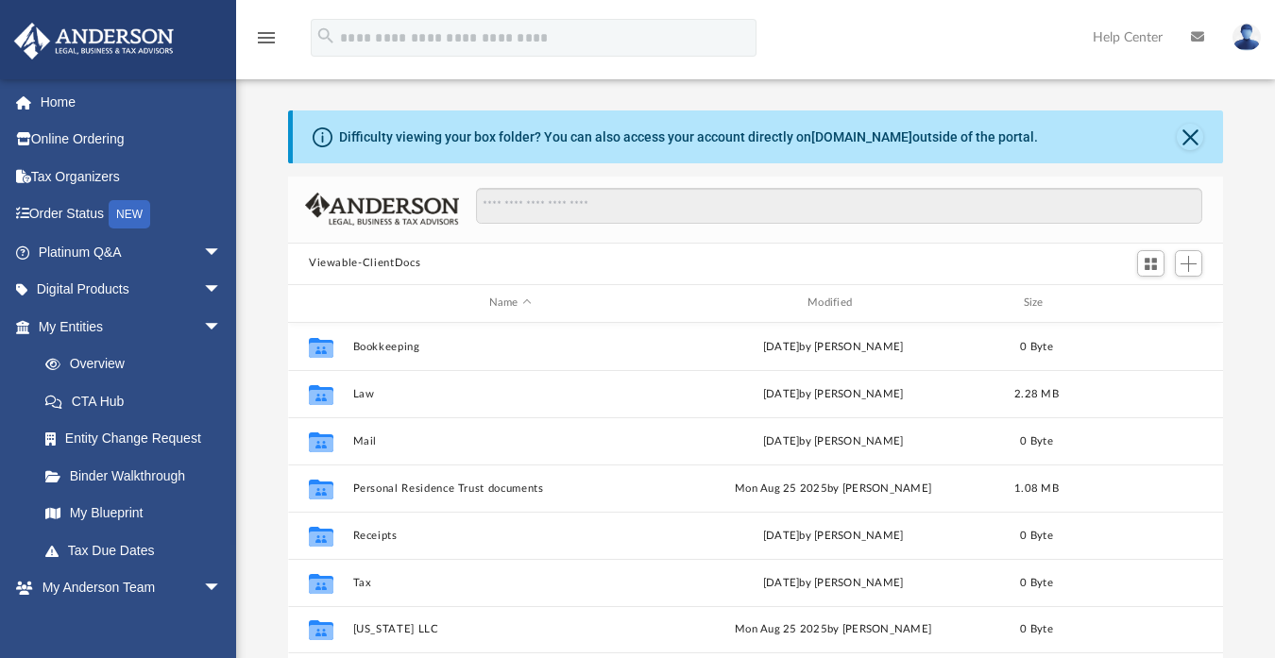
scroll to position [414, 920]
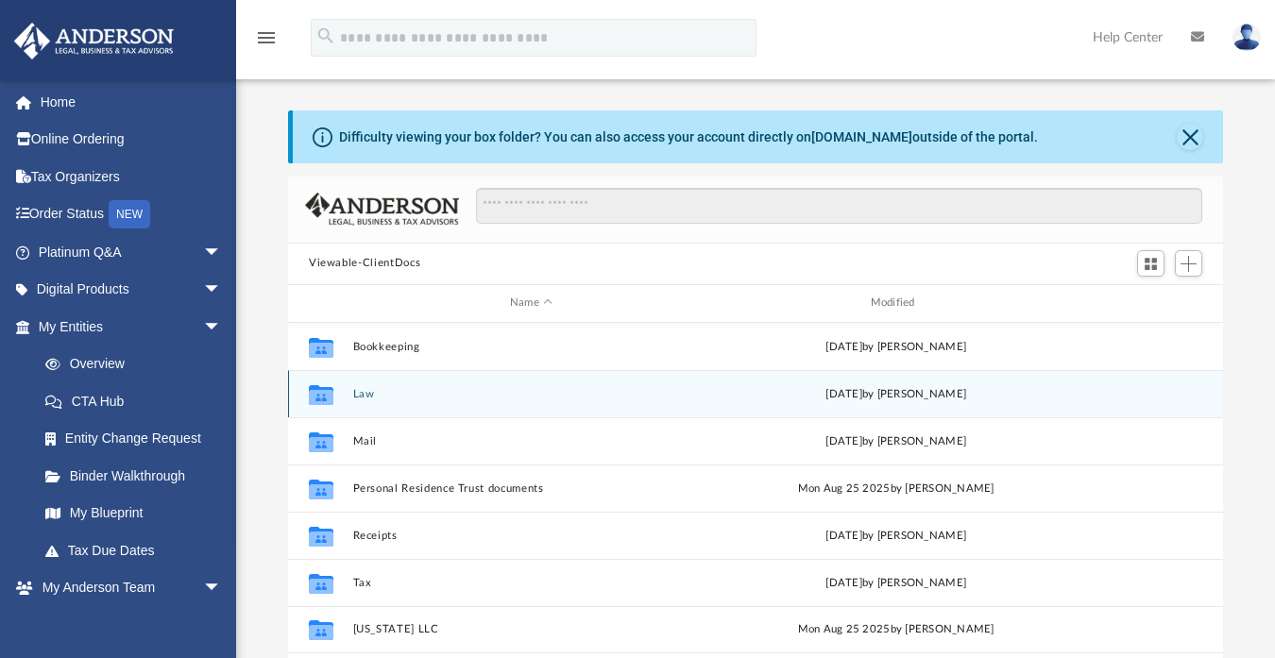
click at [476, 386] on div "Collaborated Folder Law [DATE] by [PERSON_NAME]" at bounding box center [755, 393] width 935 height 47
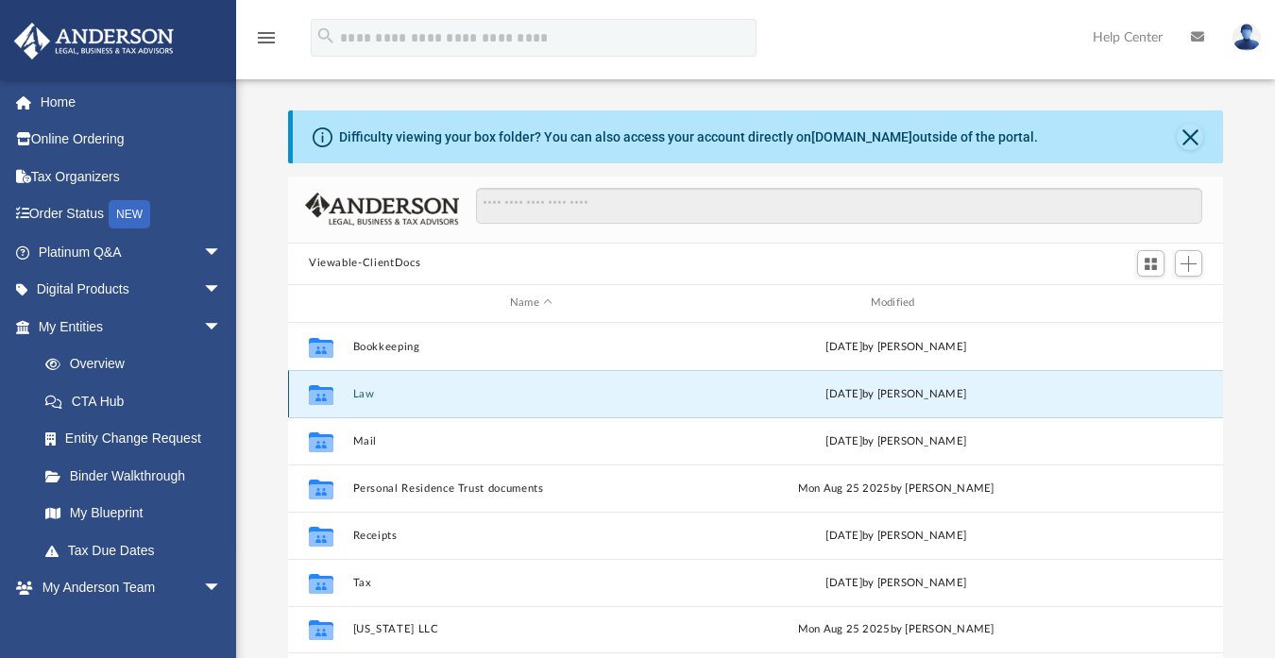
click at [476, 386] on div "Collaborated Folder Law [DATE] by [PERSON_NAME]" at bounding box center [755, 393] width 935 height 47
click at [323, 400] on icon "grid" at bounding box center [321, 396] width 25 height 15
click at [321, 392] on icon "grid" at bounding box center [321, 396] width 25 height 15
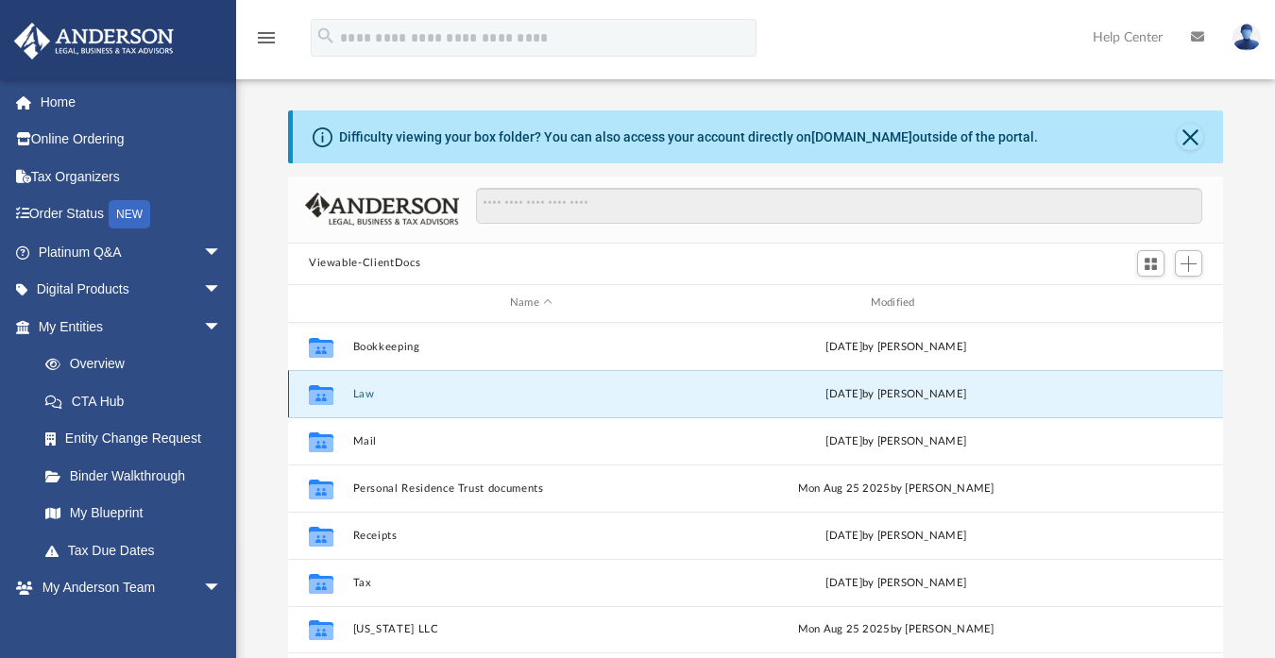
click at [321, 392] on icon "grid" at bounding box center [321, 396] width 25 height 15
click at [320, 396] on icon "grid" at bounding box center [321, 396] width 25 height 15
click at [370, 392] on button "Law" at bounding box center [531, 393] width 357 height 12
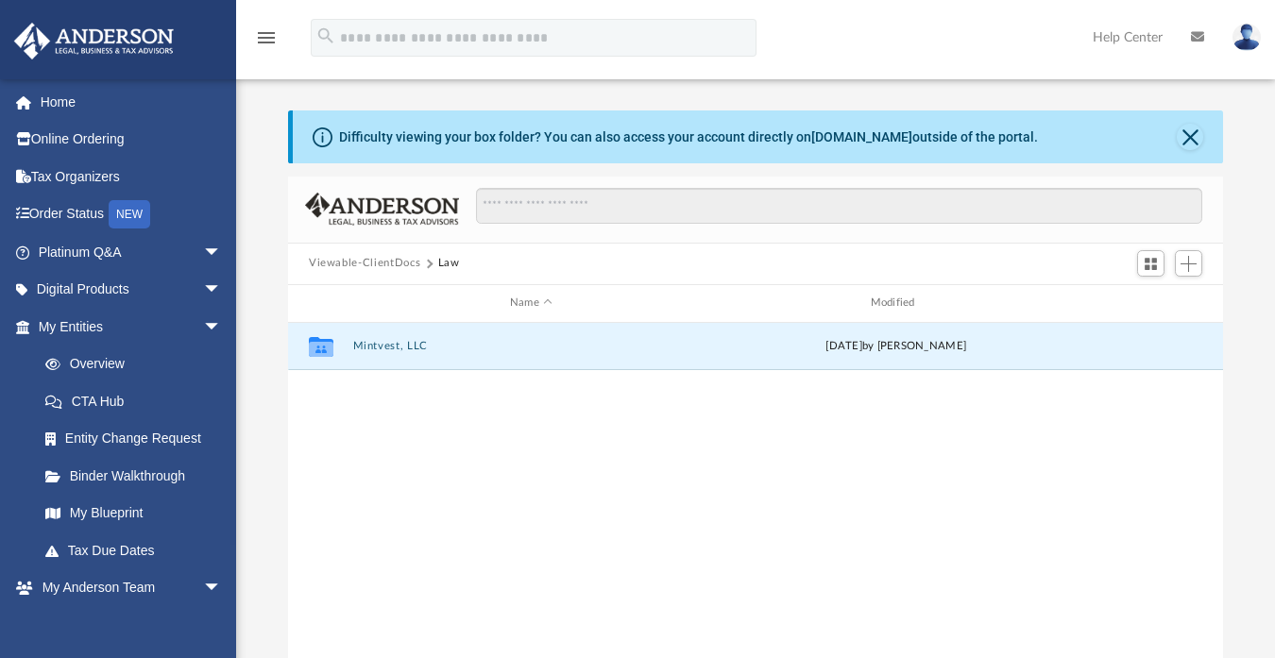
click at [397, 349] on button "Mintvest, LLC" at bounding box center [531, 346] width 357 height 12
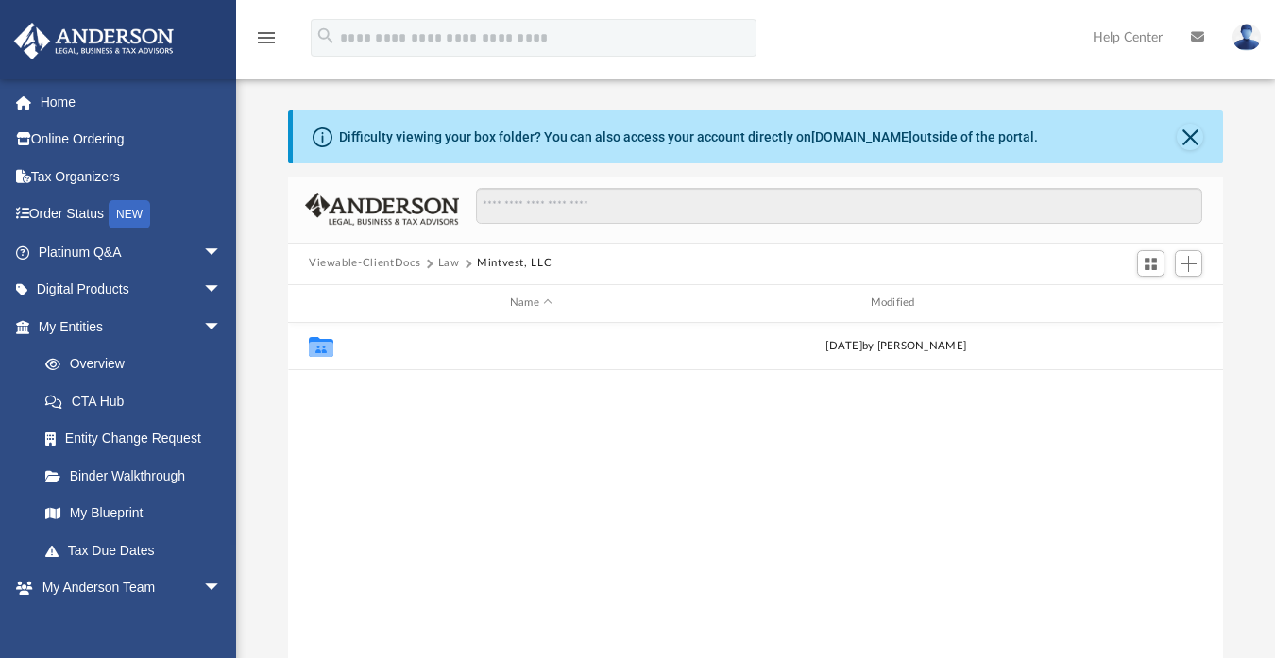
click at [397, 349] on button "Initial Docs" at bounding box center [531, 346] width 357 height 12
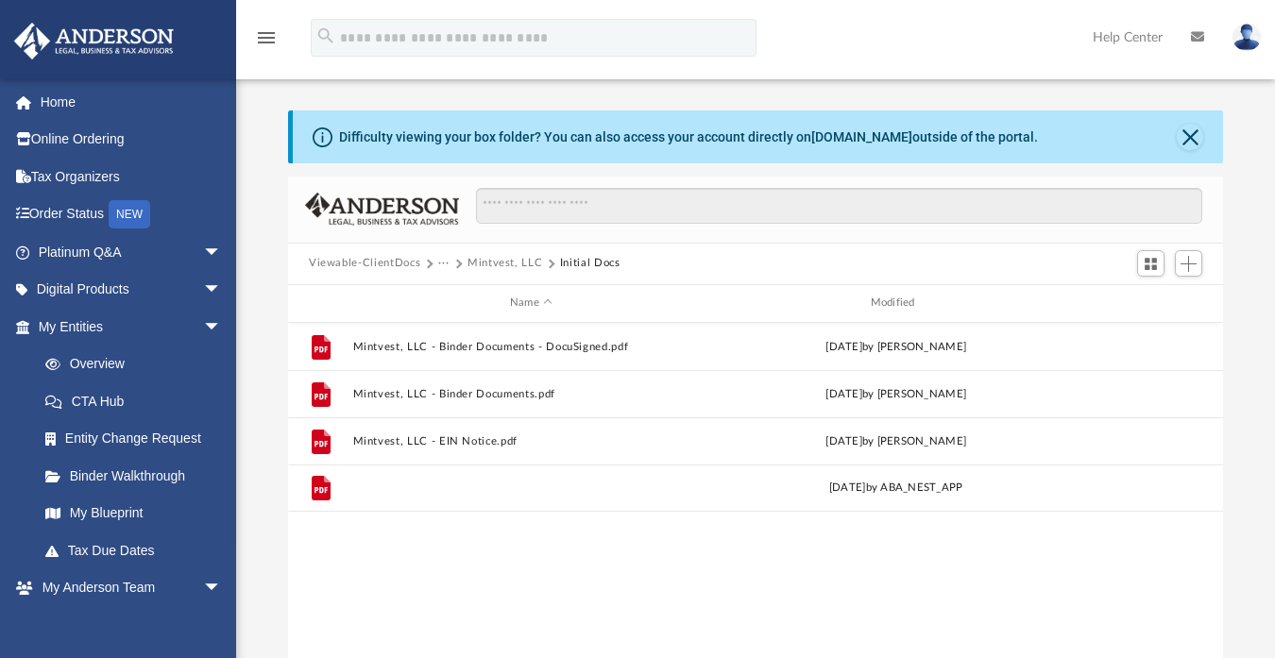
click at [431, 486] on button "Mintvest, LLC - Filed Articles.pdf" at bounding box center [531, 487] width 357 height 12
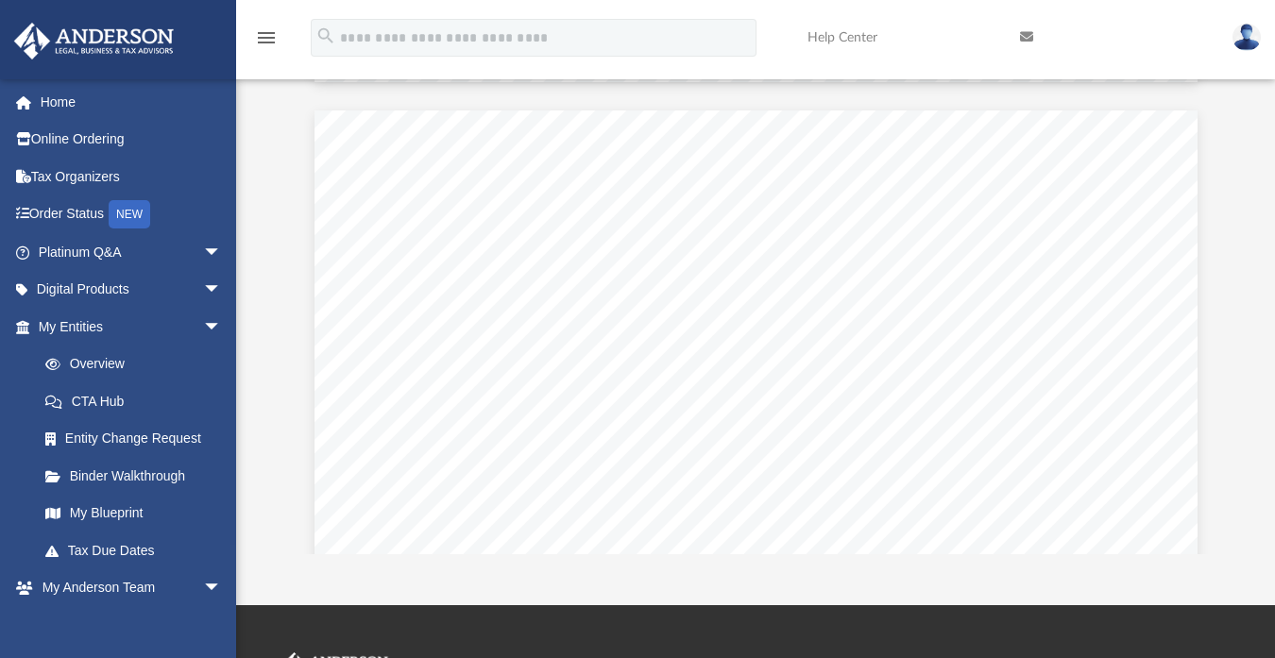
scroll to position [3479, 0]
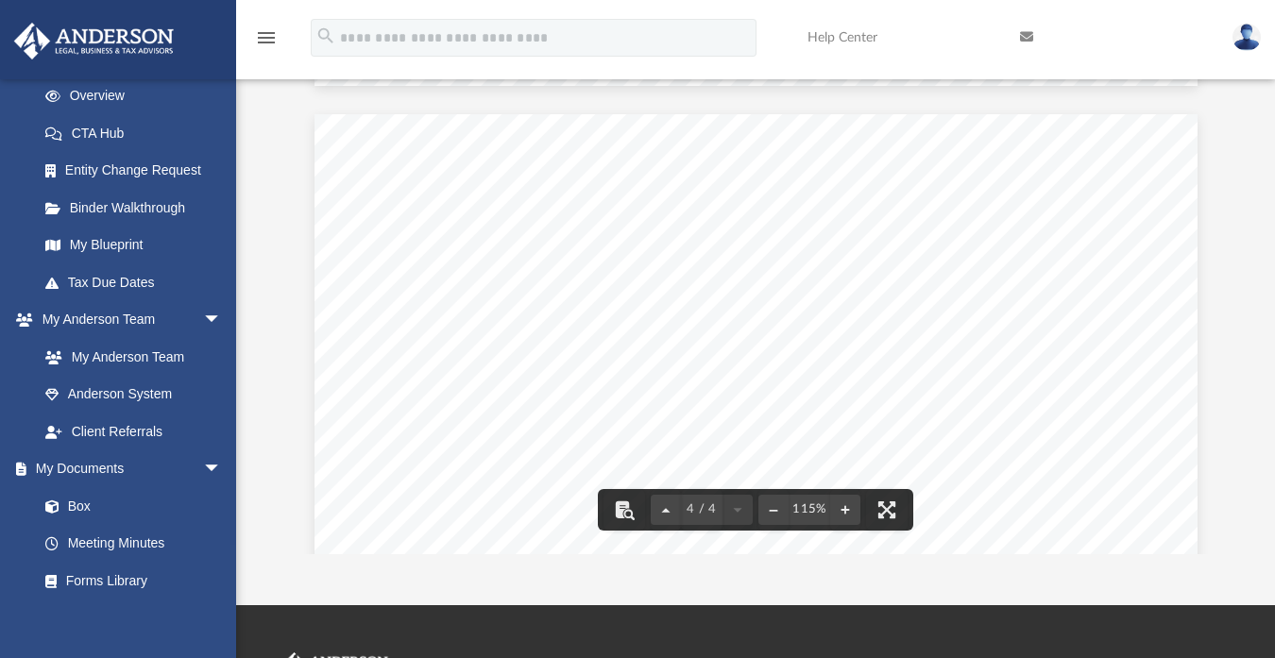
scroll to position [269, 0]
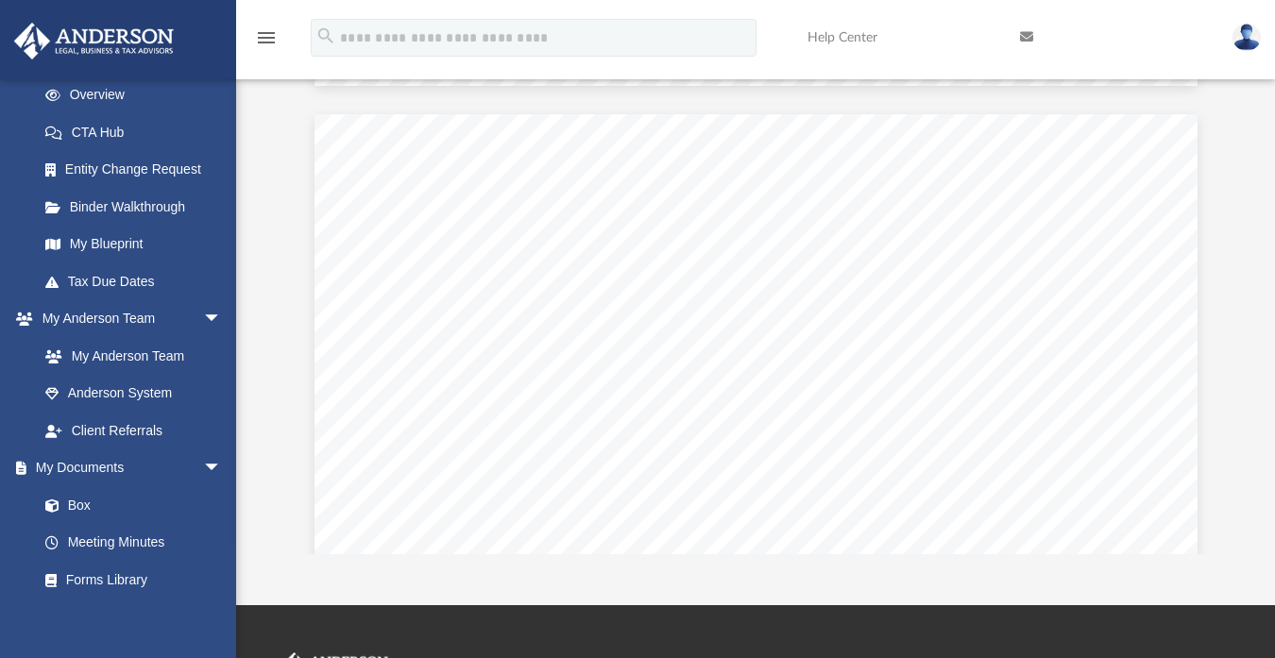
click at [94, 502] on link "Box" at bounding box center [128, 505] width 205 height 38
click at [76, 505] on link "Box" at bounding box center [128, 505] width 205 height 38
click at [89, 506] on link "Box" at bounding box center [128, 505] width 205 height 38
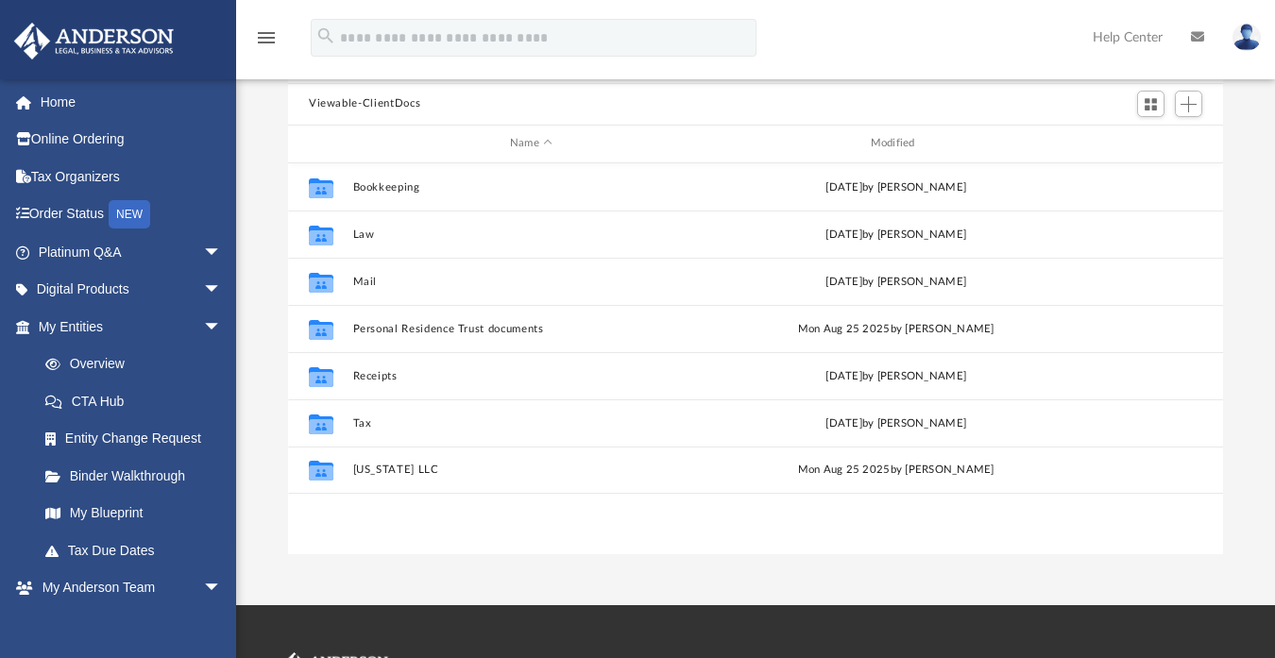
scroll to position [414, 920]
click at [364, 233] on button "Law" at bounding box center [531, 234] width 357 height 12
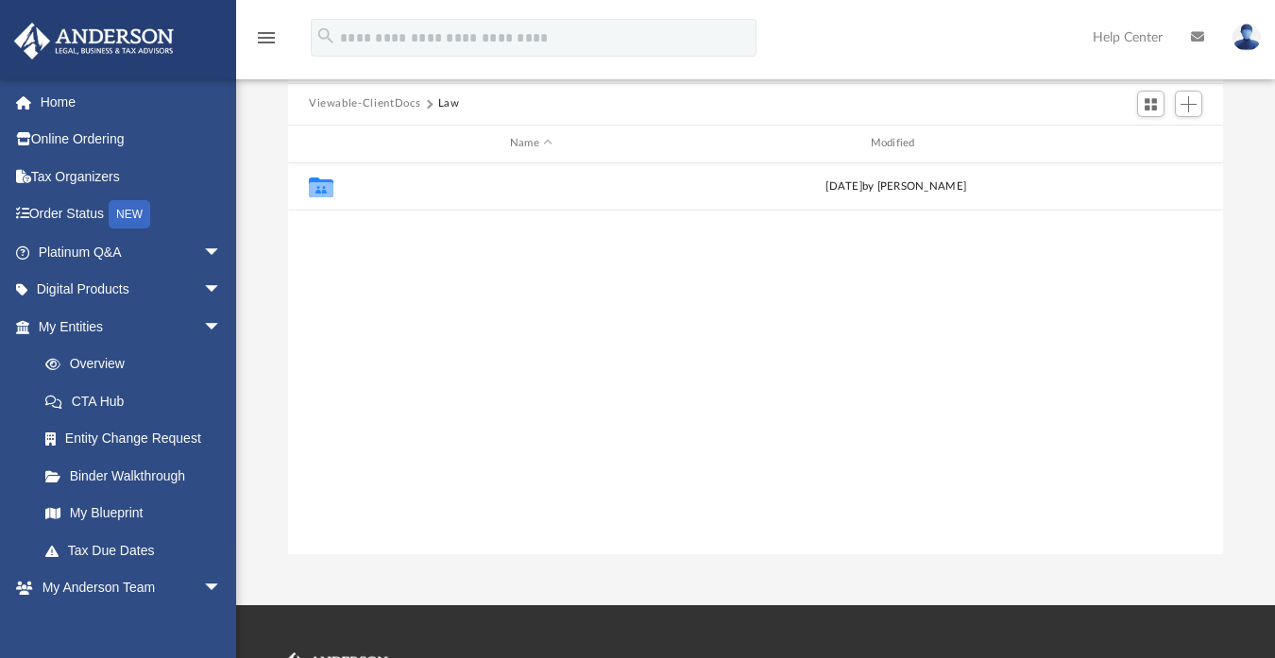
click at [369, 184] on button "Mintvest, LLC" at bounding box center [531, 186] width 357 height 12
click at [369, 184] on button "Initial Docs" at bounding box center [531, 186] width 357 height 12
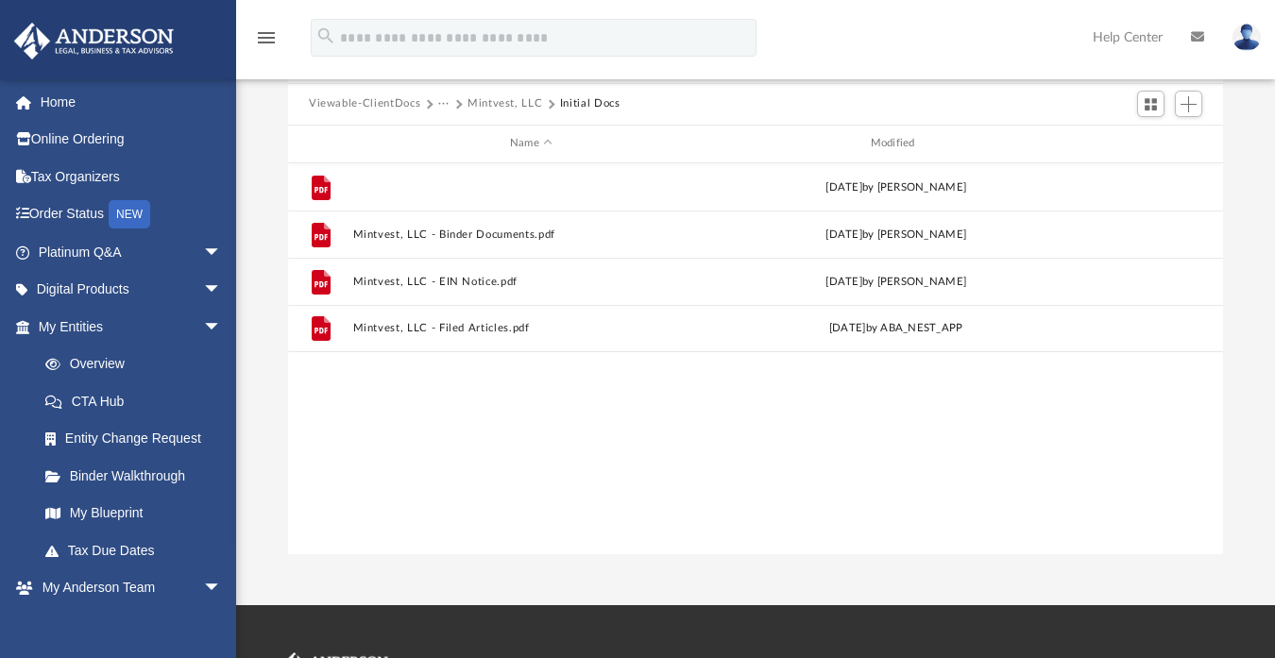
click at [481, 186] on button "Mintvest, LLC - Binder Documents - DocuSigned.pdf" at bounding box center [531, 186] width 357 height 12
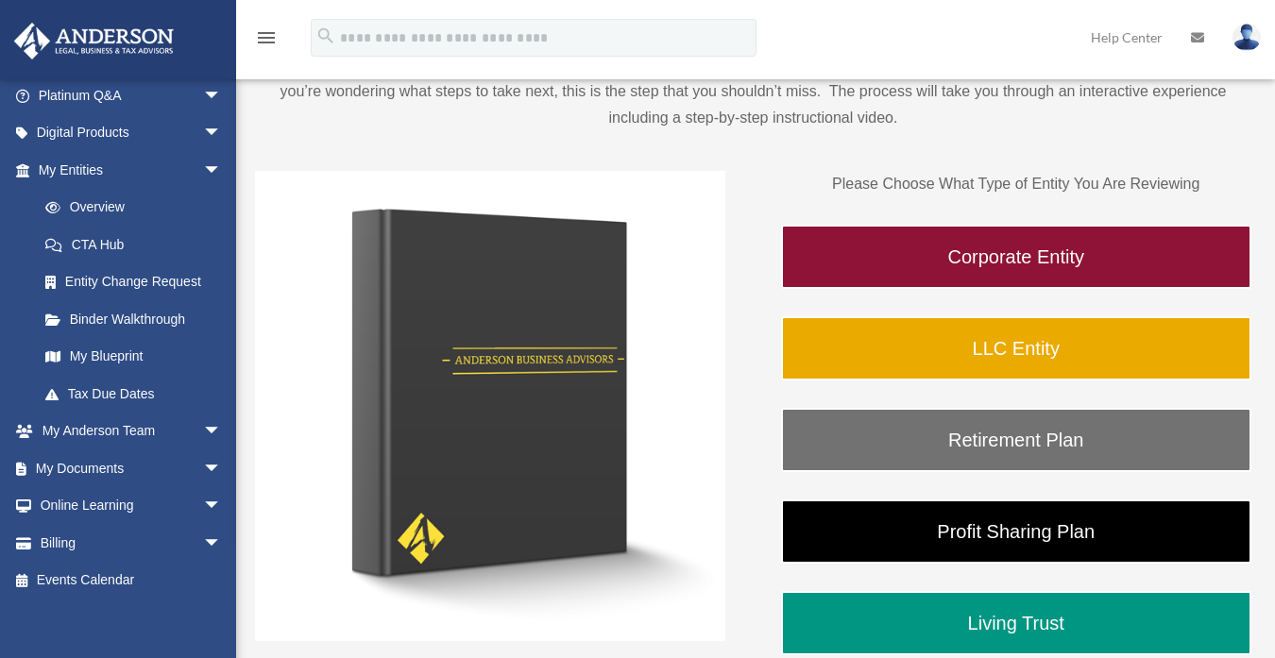
scroll to position [164, 0]
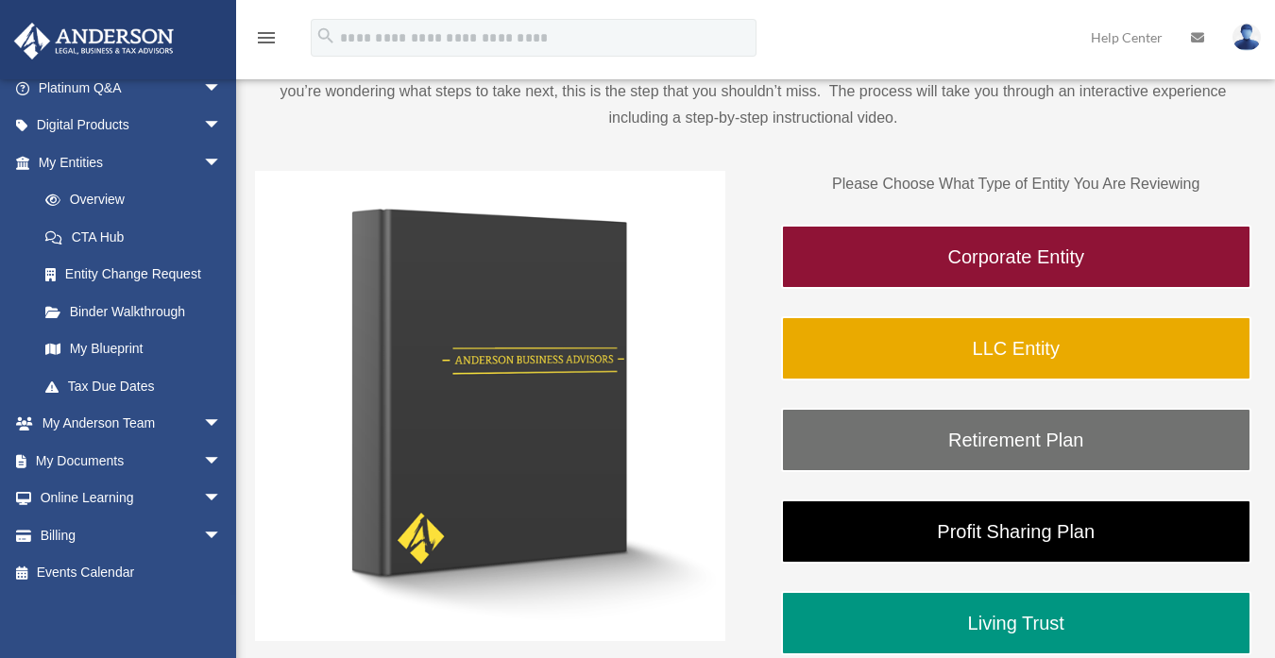
click at [130, 460] on link "My Documents arrow_drop_down" at bounding box center [131, 461] width 237 height 38
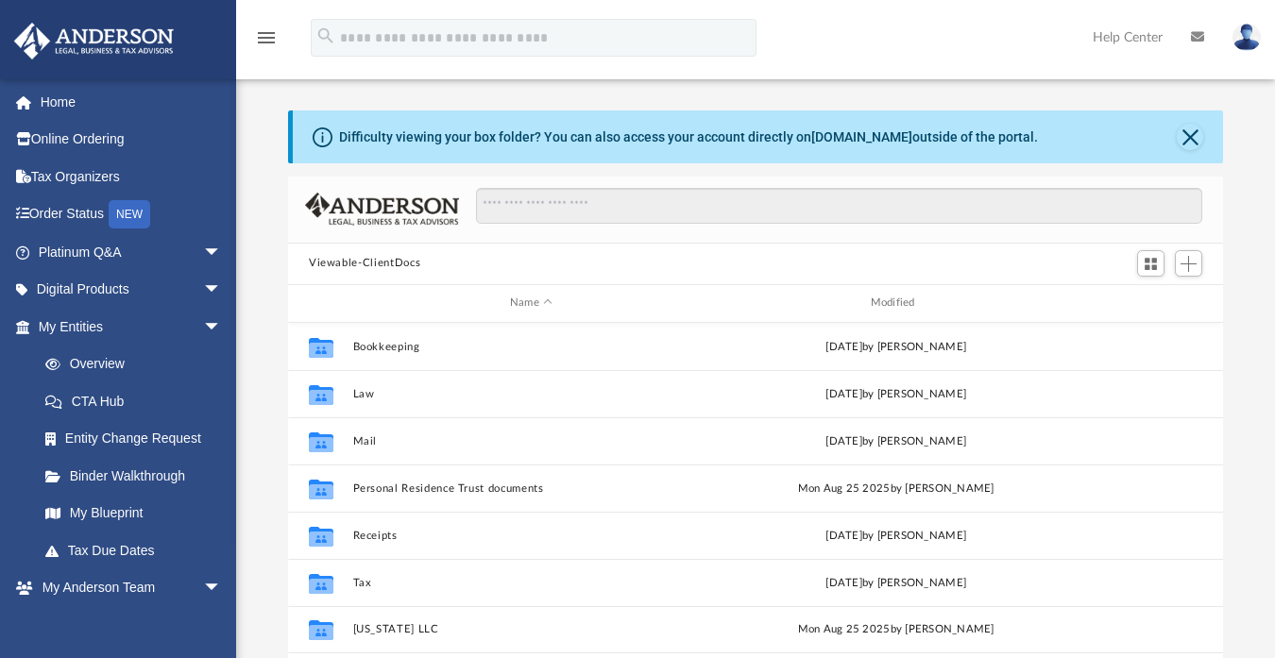
scroll to position [414, 920]
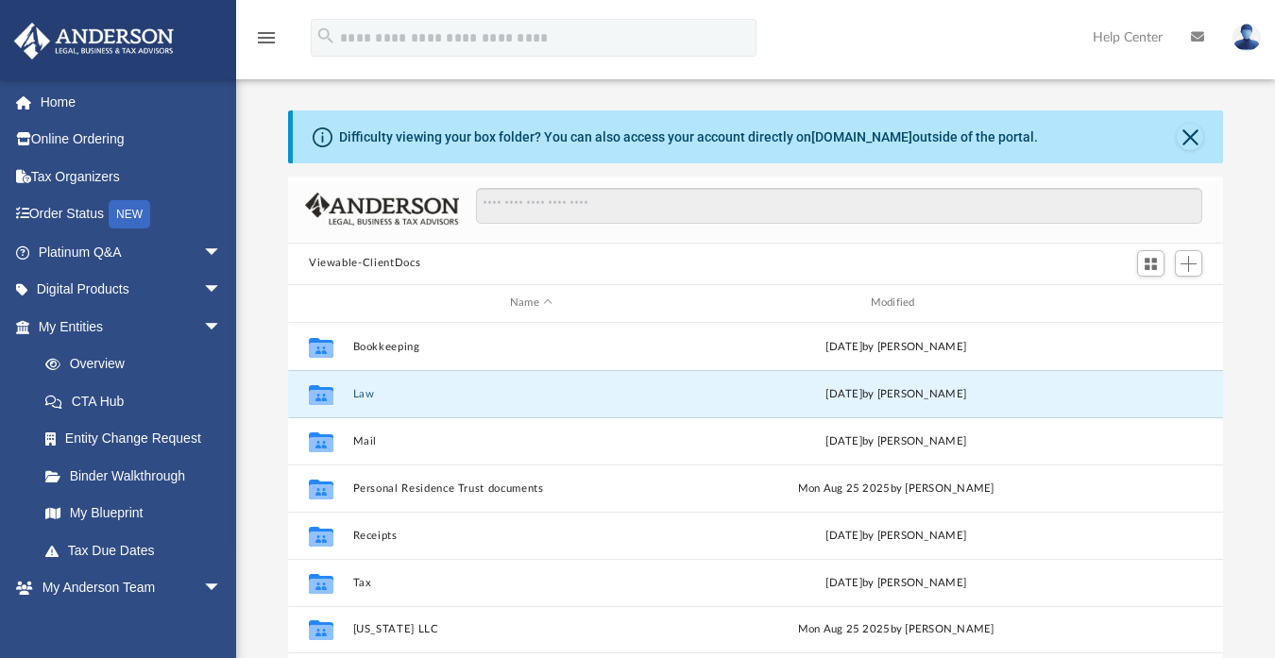
click at [363, 395] on button "Law" at bounding box center [531, 393] width 357 height 12
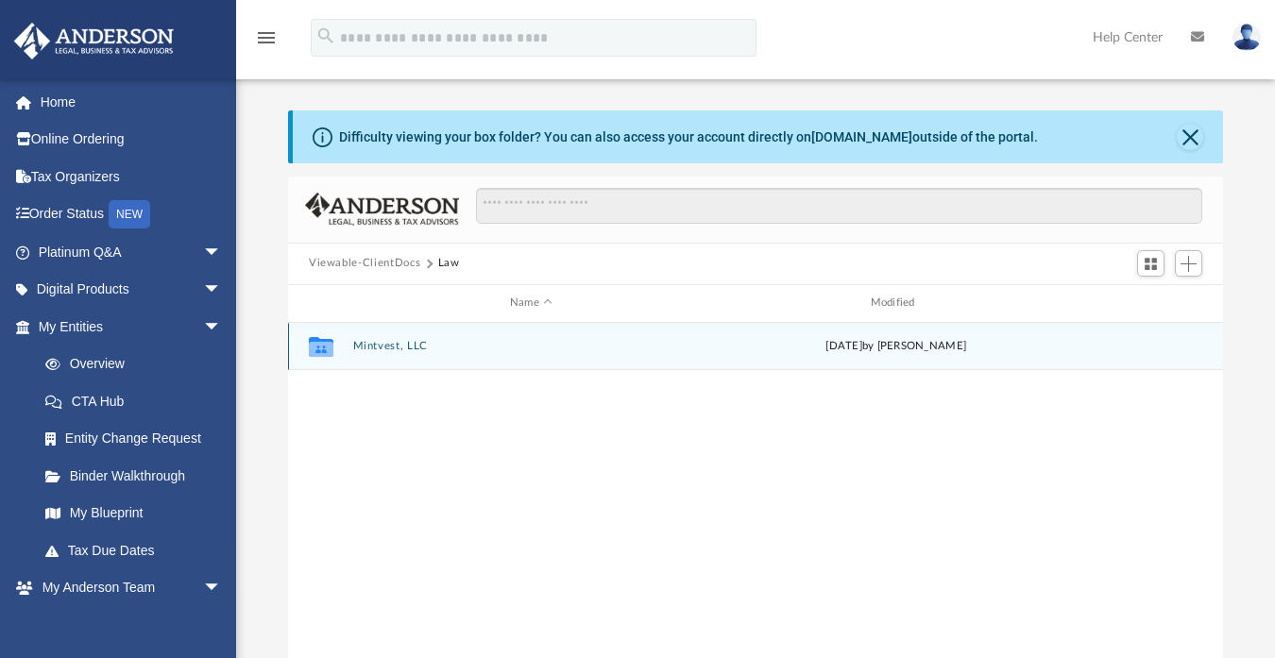
click at [371, 355] on div "Collaborated Folder Mintvest, LLC [DATE] by [PERSON_NAME]" at bounding box center [755, 346] width 935 height 47
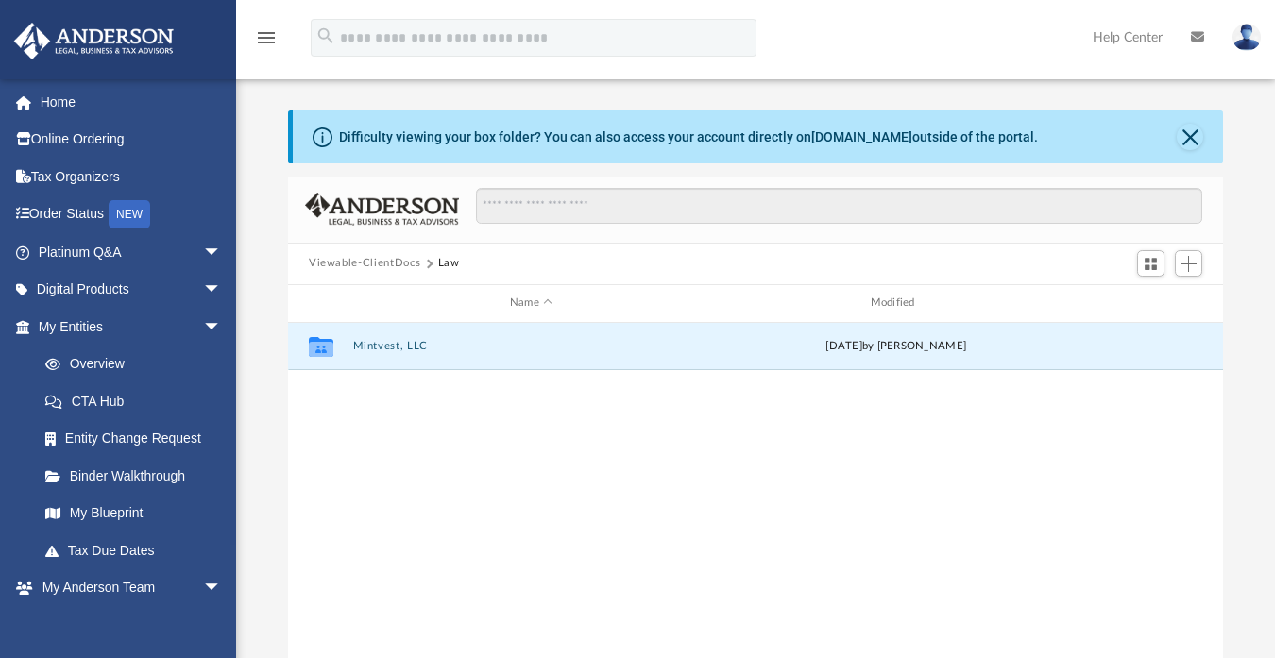
click at [379, 346] on button "Mintvest, LLC" at bounding box center [531, 346] width 357 height 12
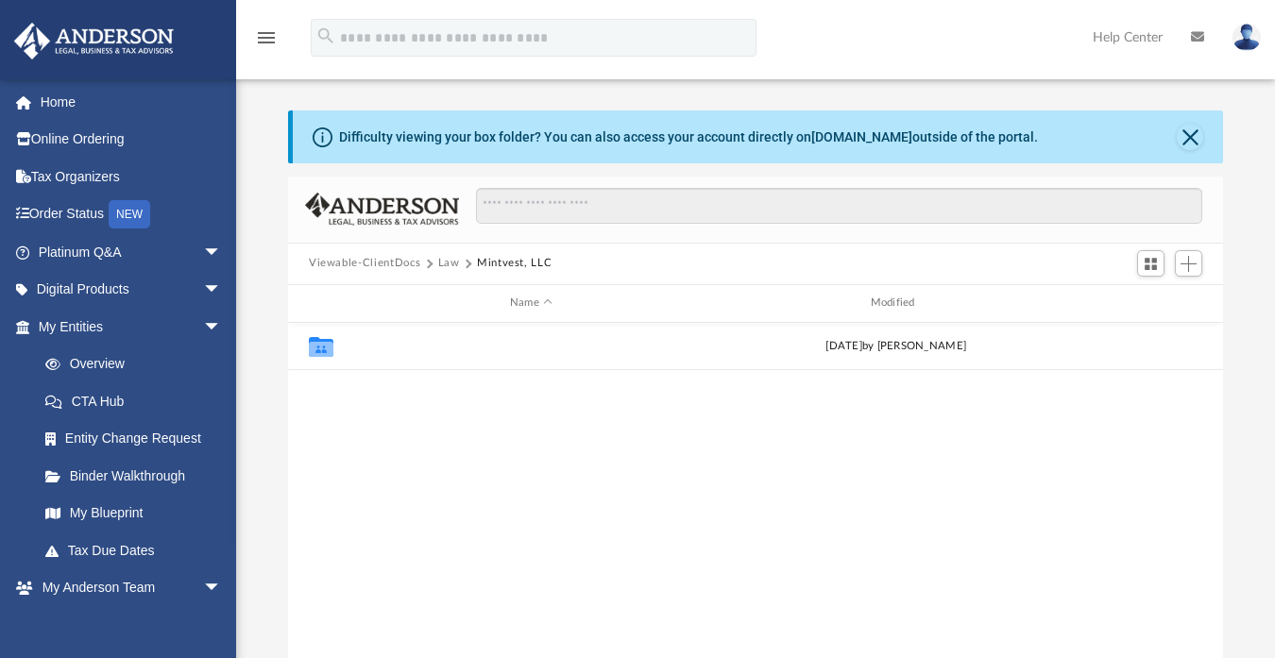
click at [378, 346] on button "Initial Docs" at bounding box center [531, 346] width 357 height 12
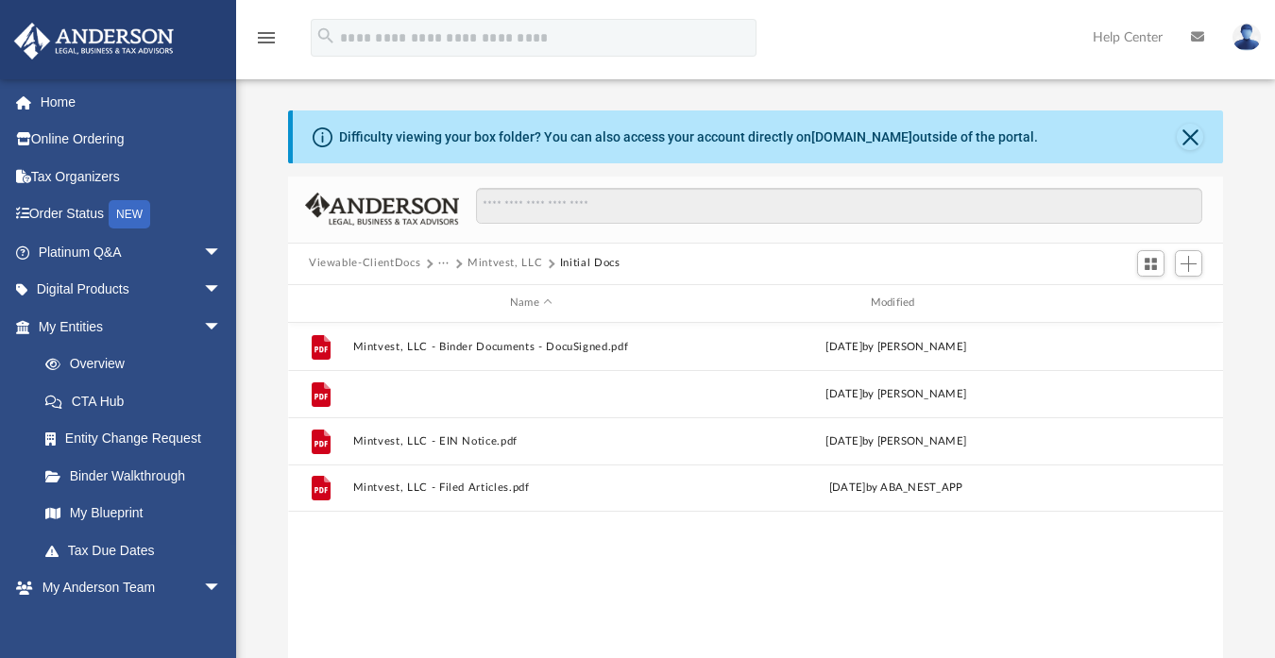
click at [398, 389] on button "Mintvest, LLC - Binder Documents.pdf" at bounding box center [531, 393] width 357 height 12
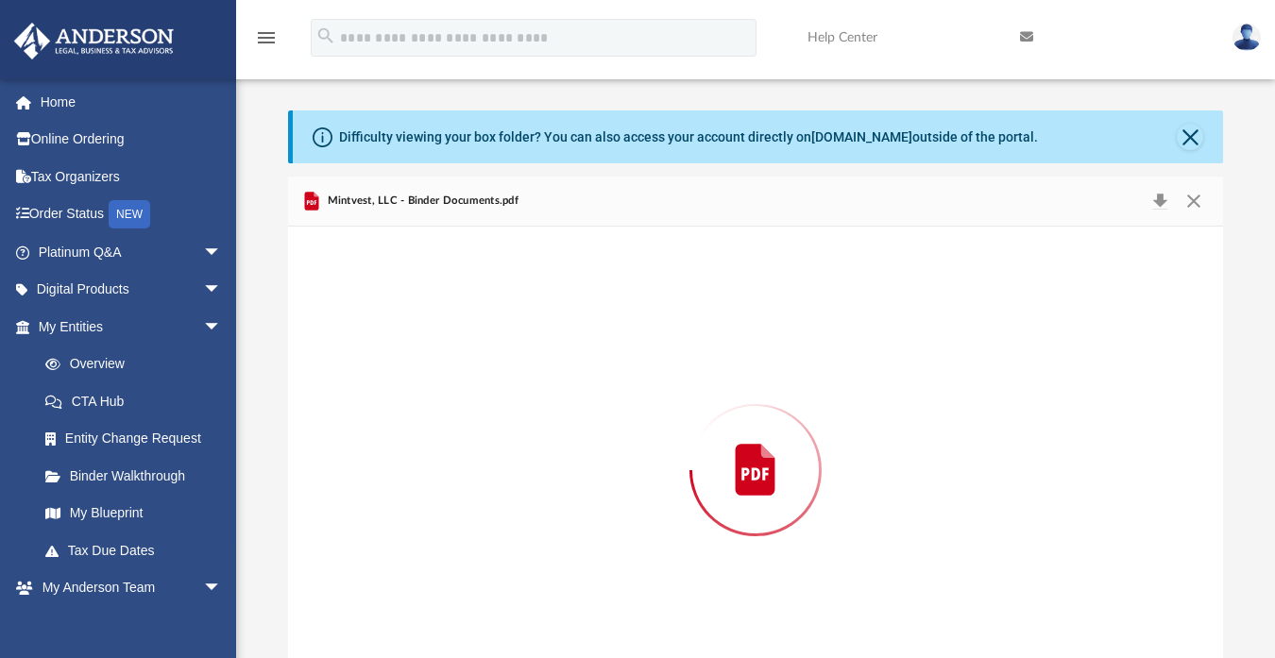
scroll to position [55, 0]
